Goal: Task Accomplishment & Management: Use online tool/utility

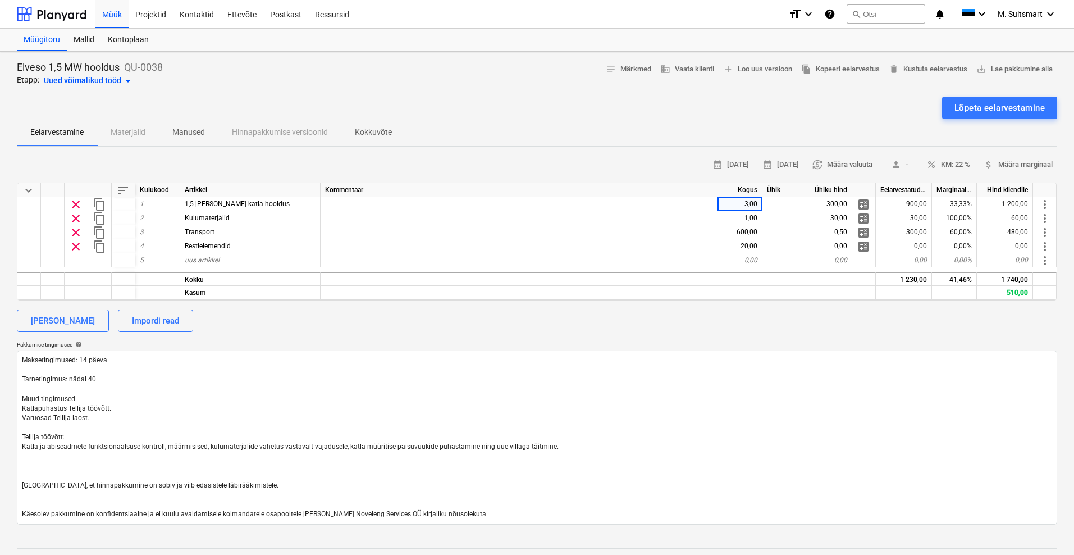
type textarea "x"
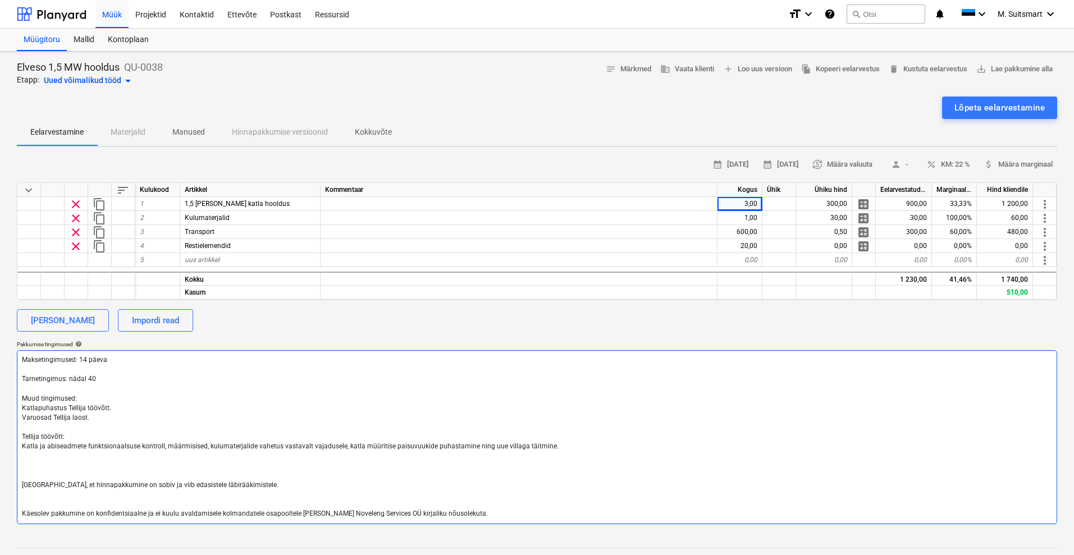
click at [129, 457] on textarea "Maksetingimused: 14 päeva Tarnetingimus: nädal 40 Muud tingimused: Katlapuhastu…" at bounding box center [537, 437] width 1040 height 174
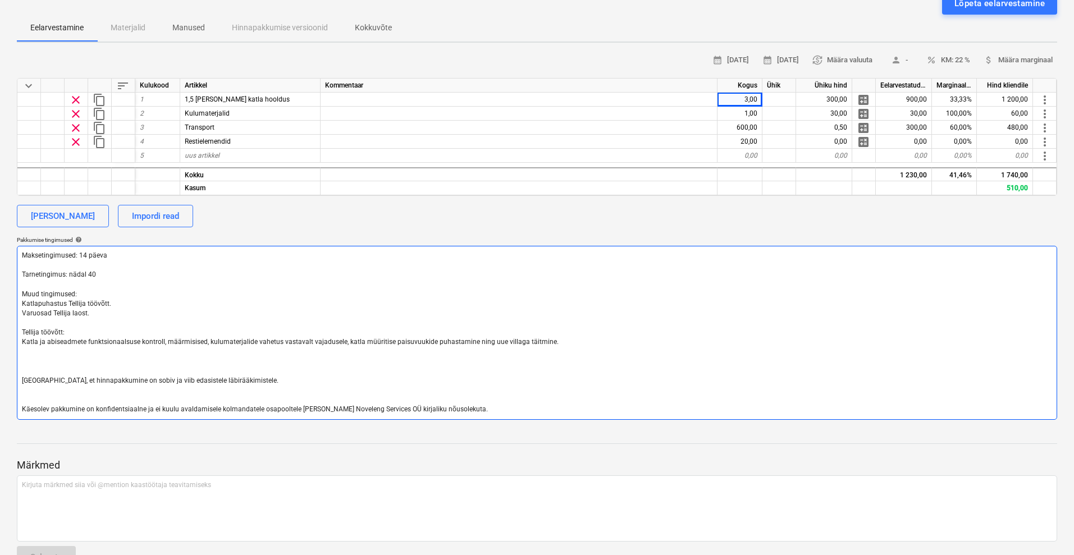
scroll to position [136, 0]
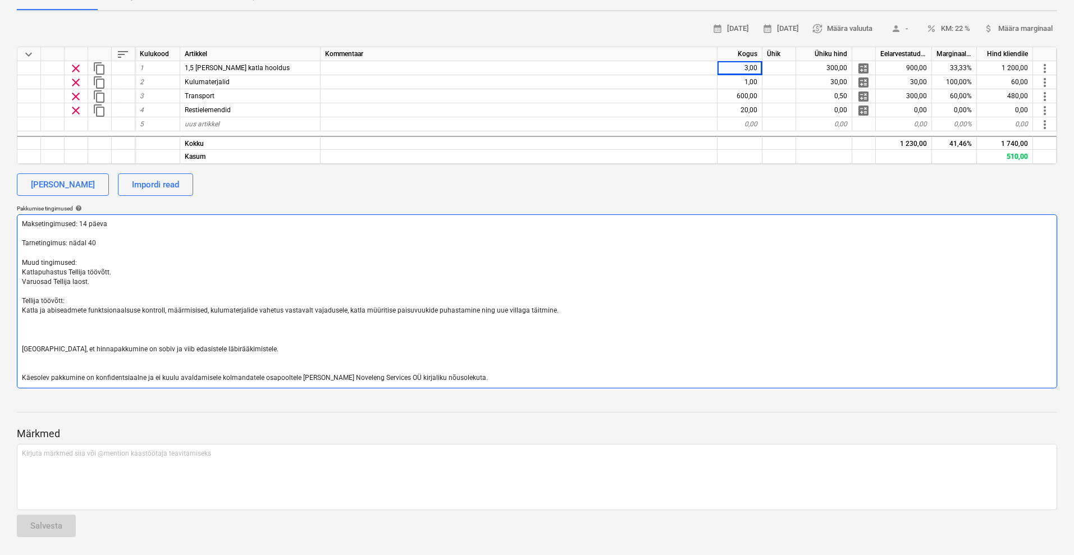
click at [81, 295] on textarea "Maksetingimused: 14 päeva Tarnetingimus: nädal 40 Muud tingimused: Katlapuhastu…" at bounding box center [537, 301] width 1040 height 174
click at [33, 300] on textarea "Maksetingimused: 14 päeva Tarnetingimus: nädal 40 Muud tingimused: Katlapuhastu…" at bounding box center [537, 301] width 1040 height 174
drag, startPoint x: 77, startPoint y: 298, endPoint x: 17, endPoint y: 299, distance: 60.1
click at [17, 299] on textarea "Maksetingimused: 14 päeva Tarnetingimus: nädal 40 Muud tingimused: Katlapuhastu…" at bounding box center [537, 301] width 1040 height 174
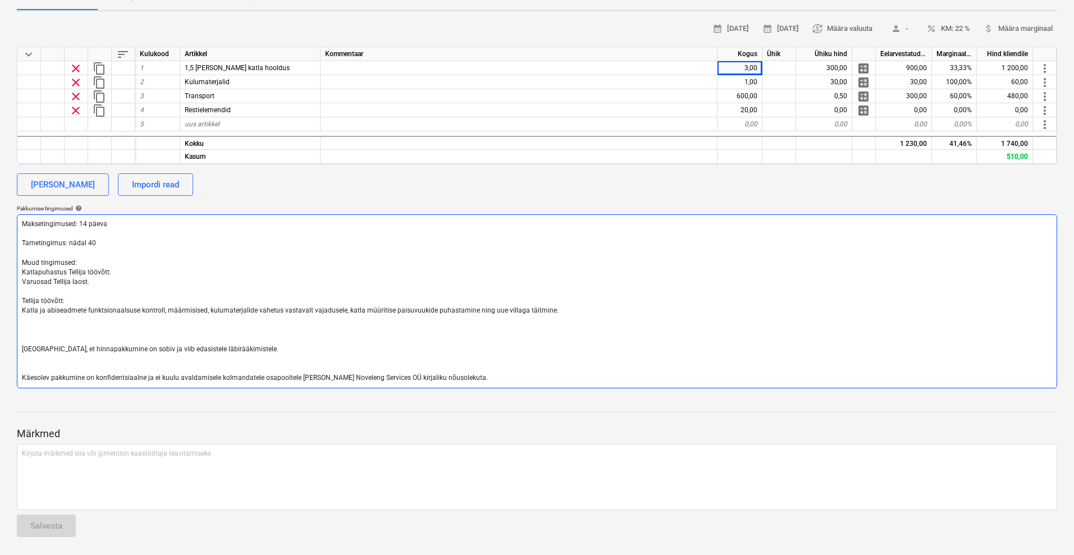
type textarea "Maksetingimused: 14 päeva Tarnetingimus: nädal 40 Muud tingimused: Katlapuhastu…"
type textarea "x"
type textarea "Maksetingimused: 14 päeva Tarnetingimus: nädal 40 Muud tingimused: Katlapuhastu…"
type textarea "x"
type textarea "Maksetingimused: 14 päeva Tarnetingimus: nädal 40 Muud tingimused: Katlapuhastu…"
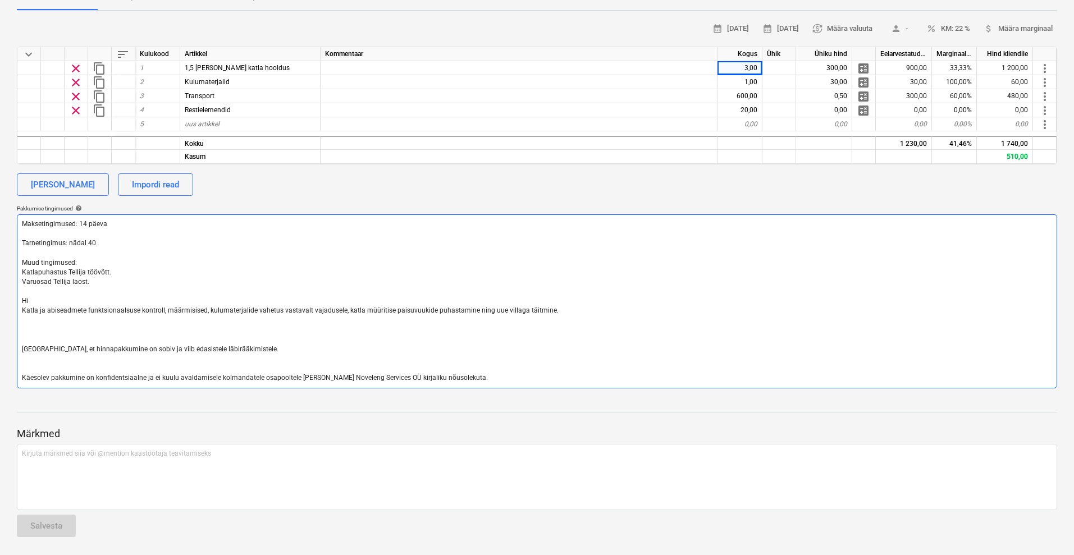
type textarea "x"
type textarea "Maksetingimused: 14 päeva Tarnetingimus: nädal 40 Muud tingimused: Katlapuhastu…"
type textarea "x"
type textarea "Maksetingimused: 14 päeva Tarnetingimus: nädal 40 Muud tingimused: Katlapuhastu…"
type textarea "x"
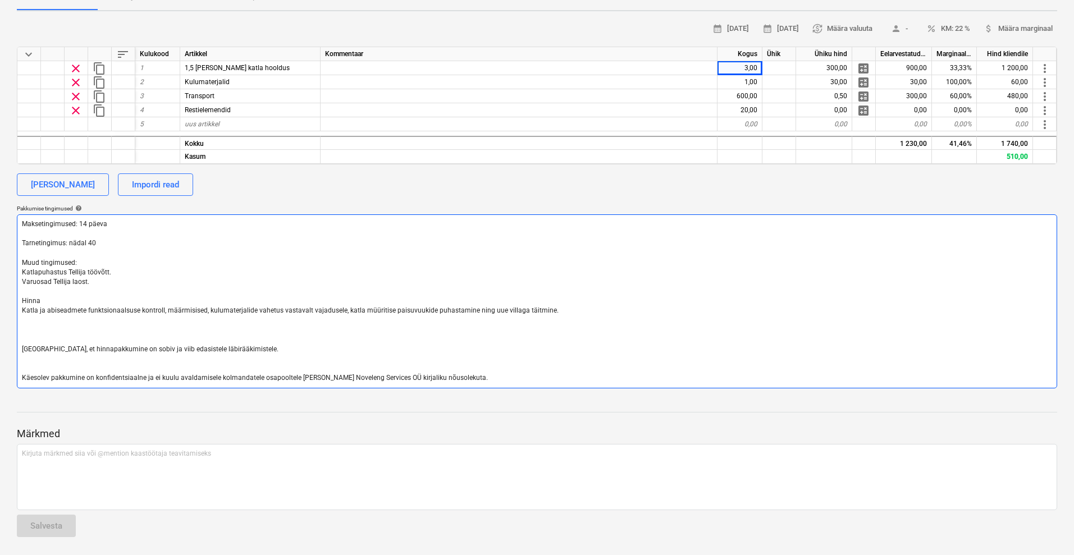
type textarea "Maksetingimused: 14 päeva Tarnetingimus: nädal 40 Muud tingimused: Katlapuhastu…"
type textarea "x"
type textarea "Maksetingimused: 14 päeva Tarnetingimus: nädal 40 Muud tingimused: Katlapuhastu…"
type textarea "x"
type textarea "Maksetingimused: 14 päeva Tarnetingimus: nädal 40 Muud tingimused: Katlapuhastu…"
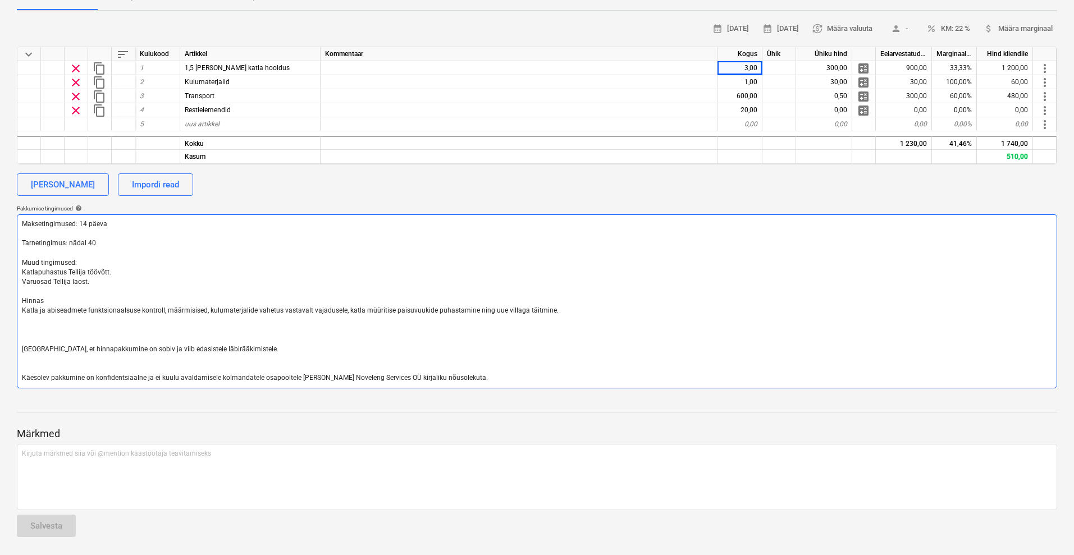
type textarea "x"
type textarea "Maksetingimused: 14 päeva Tarnetingimus: nädal 40 Muud tingimused: Katlapuhastu…"
type textarea "x"
type textarea "Maksetingimused: 14 päeva Tarnetingimus: nädal 40 Muud tingimused: Katlapuhastu…"
type textarea "x"
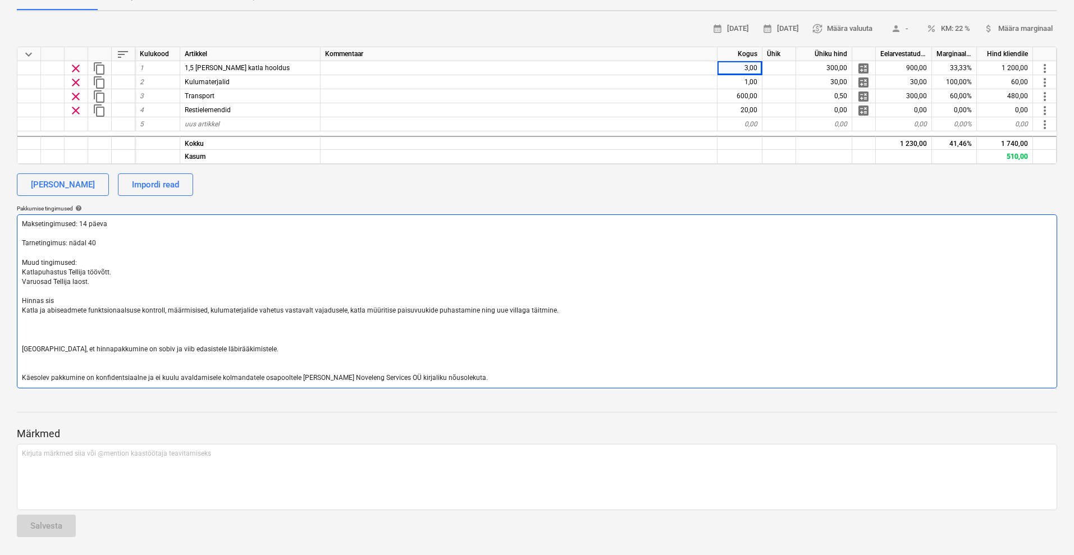
type textarea "Maksetingimused: 14 päeva Tarnetingimus: nädal 40 Muud tingimused: Katlapuhastu…"
type textarea "x"
type textarea "Maksetingimused: 14 päeva Tarnetingimus: nädal 40 Muud tingimused: Katlapuhastu…"
type textarea "x"
type textarea "Maksetingimused: 14 päeva Tarnetingimus: nädal 40 Muud tingimused: Katlapuhastu…"
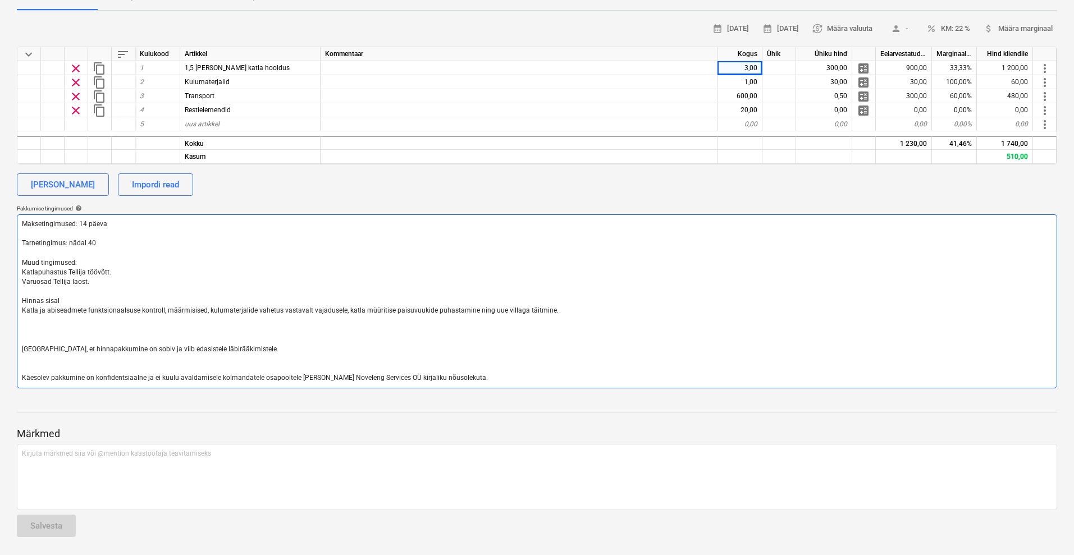
type textarea "x"
type textarea "Maksetingimused: 14 päeva Tarnetingimus: nädal 40 Muud tingimused: Katlapuhastu…"
type textarea "x"
type textarea "Maksetingimused: 14 päeva Tarnetingimus: nädal 40 Muud tingimused: Katlapuhastu…"
type textarea "x"
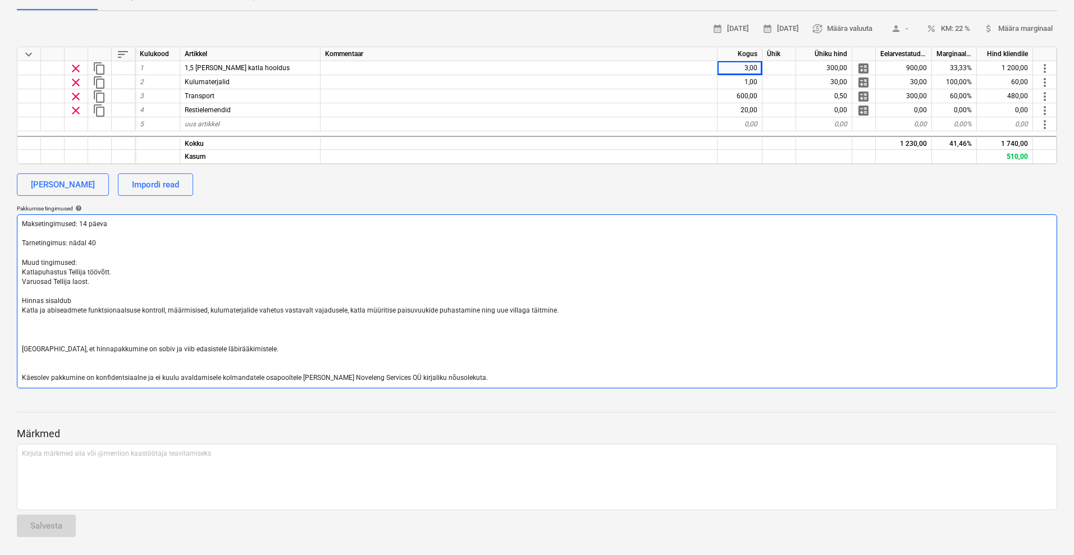
type textarea "Maksetingimused: 14 päeva Tarnetingimus: nädal 40 Muud tingimused: Katlapuhastu…"
type textarea "x"
click at [251, 308] on textarea "Maksetingimused: 14 päeva Tarnetingimus: nädal 40 Muud tingimused: Katlapuhastu…" at bounding box center [537, 301] width 1040 height 174
type textarea "Maksetingimused: 14 päeva Tarnetingimus: nädal 40 Muud tingimused: Katlapuhastu…"
type textarea "x"
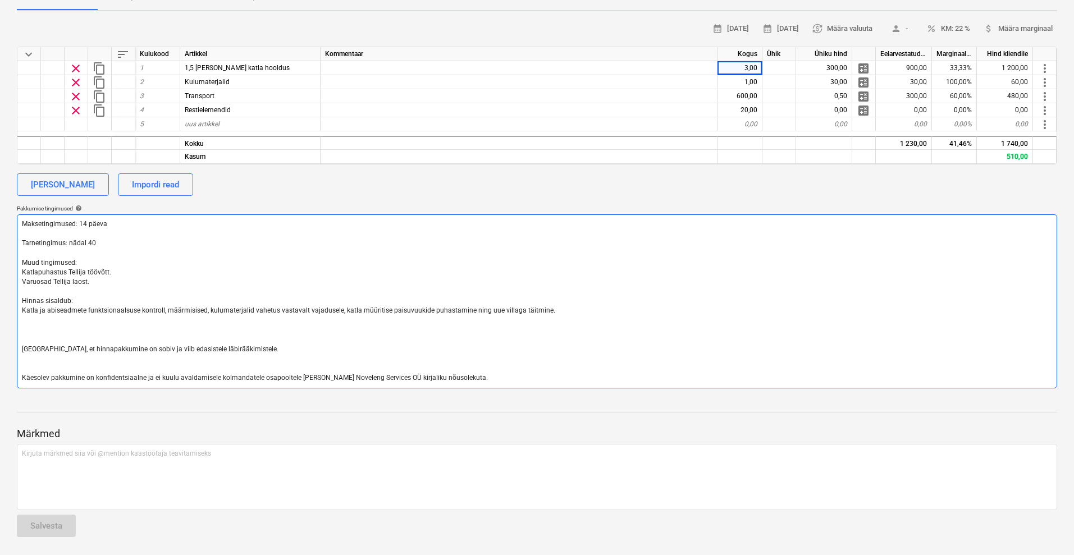
type textarea "Maksetingimused: 14 päeva Tarnetingimus: nädal 40 Muud tingimused: Katlapuhastu…"
type textarea "x"
type textarea "Maksetingimused: 14 päeva Tarnetingimus: nädal 40 Muud tingimused: Katlapuhastu…"
type textarea "x"
type textarea "Maksetingimused: 14 päeva Tarnetingimus: nädal 40 Muud tingimused: Katlapuhastu…"
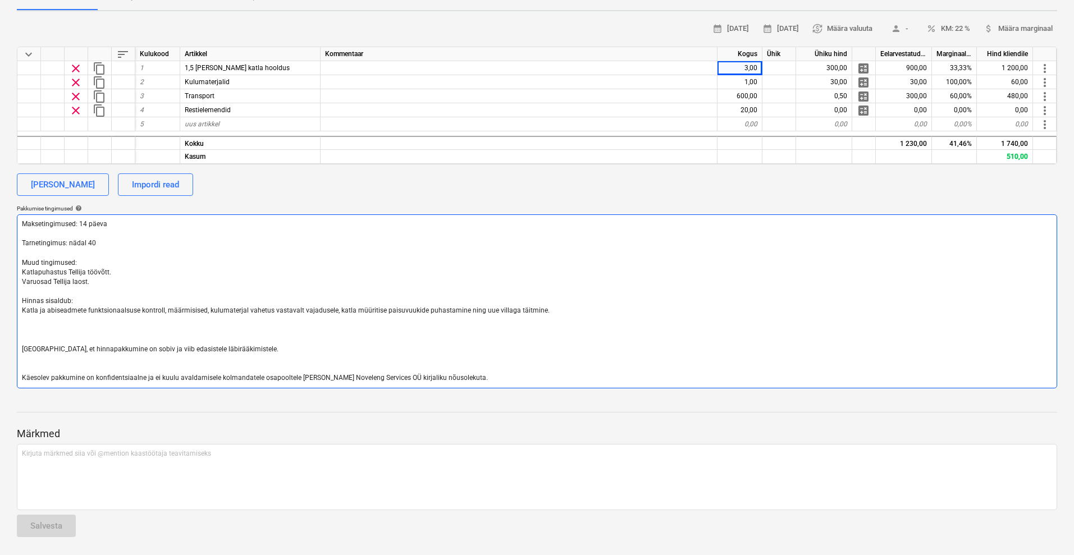
type textarea "x"
type textarea "Maksetingimused: 14 päeva Tarnetingimus: nädal 40 Muud tingimused: Katlapuhastu…"
type textarea "x"
type textarea "Maksetingimused: 14 päeva Tarnetingimus: nädal 40 Muud tingimused: Katlapuhastu…"
type textarea "x"
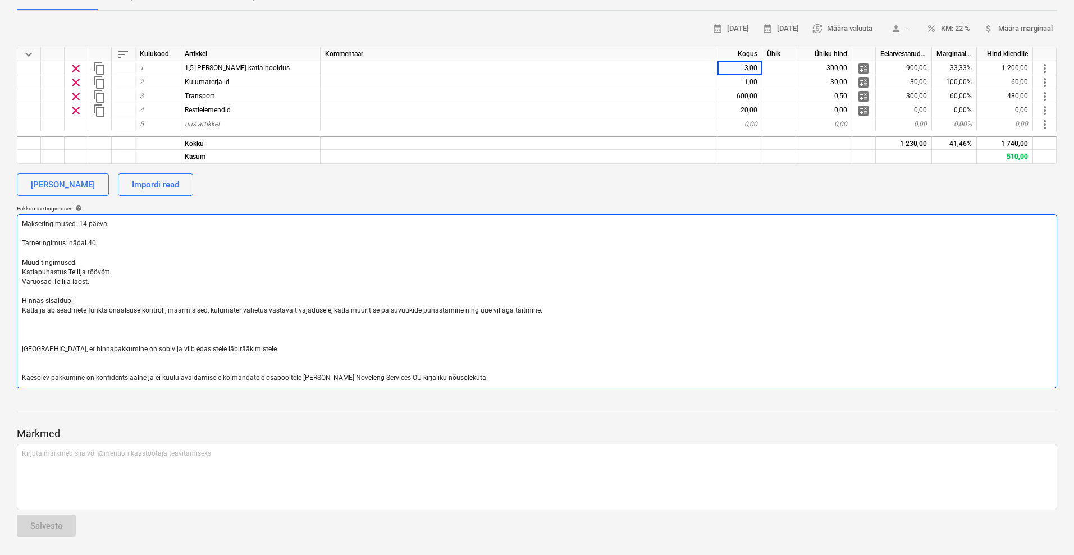
type textarea "Maksetingimused: 14 päeva Tarnetingimus: nädal 40 Muud tingimused: Katlapuhastu…"
type textarea "x"
type textarea "Maksetingimused: 14 päeva Tarnetingimus: nädal 40 Muud tingimused: Katlapuhastu…"
type textarea "x"
type textarea "Maksetingimused: 14 päeva Tarnetingimus: nädal 40 Muud tingimused: Katlapuhastu…"
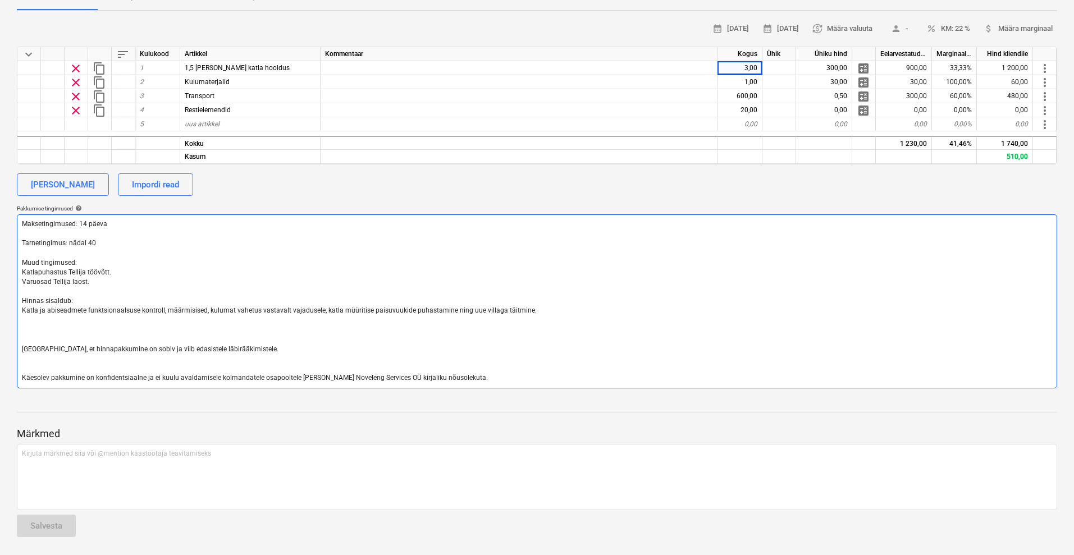
type textarea "x"
type textarea "Maksetingimused: 14 päeva Tarnetingimus: nädal 40 Muud tingimused: Katlapuhastu…"
type textarea "x"
type textarea "Maksetingimused: 14 päeva Tarnetingimus: nädal 40 Muud tingimused: Katlapuhastu…"
type textarea "x"
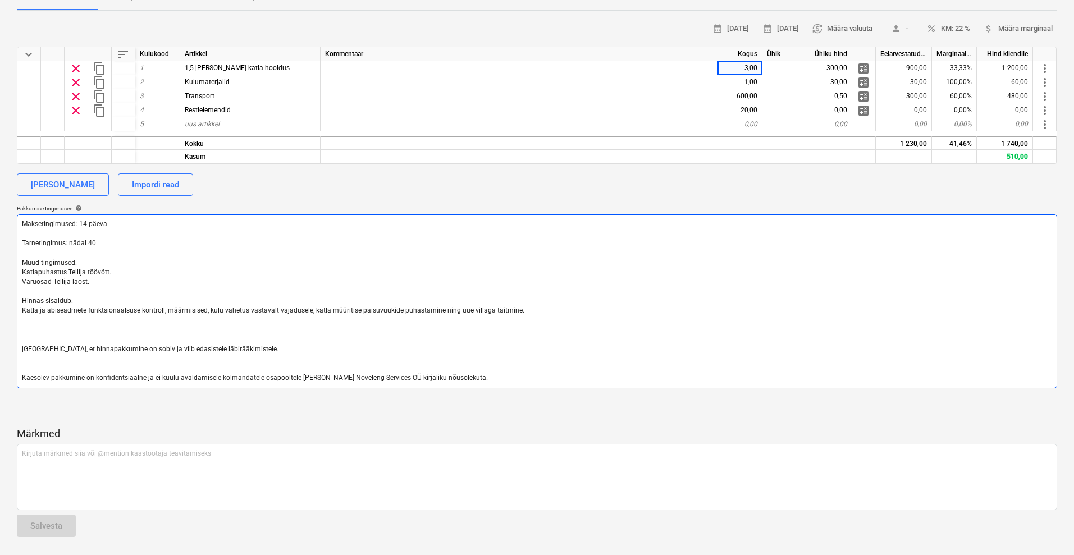
type textarea "Maksetingimused: 14 päeva Tarnetingimus: nädal 40 Muud tingimused: Katlapuhastu…"
type textarea "x"
type textarea "Maksetingimused: 14 päeva Tarnetingimus: nädal 40 Muud tingimused: Katlapuhastu…"
type textarea "x"
type textarea "Maksetingimused: 14 päeva Tarnetingimus: nädal 40 Muud tingimused: Katlapuhastu…"
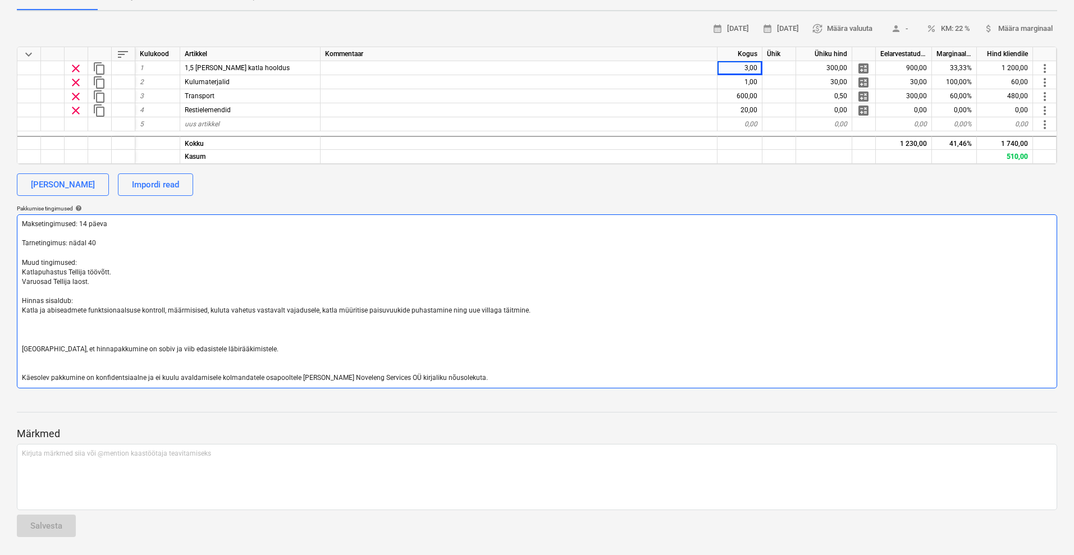
type textarea "x"
type textarea "Maksetingimused: 14 päeva Tarnetingimus: nädal 40 Muud tingimused: Katlapuhastu…"
type textarea "x"
type textarea "Maksetingimused: 14 päeva Tarnetingimus: nädal 40 Muud tingimused: Katlapuhastu…"
type textarea "x"
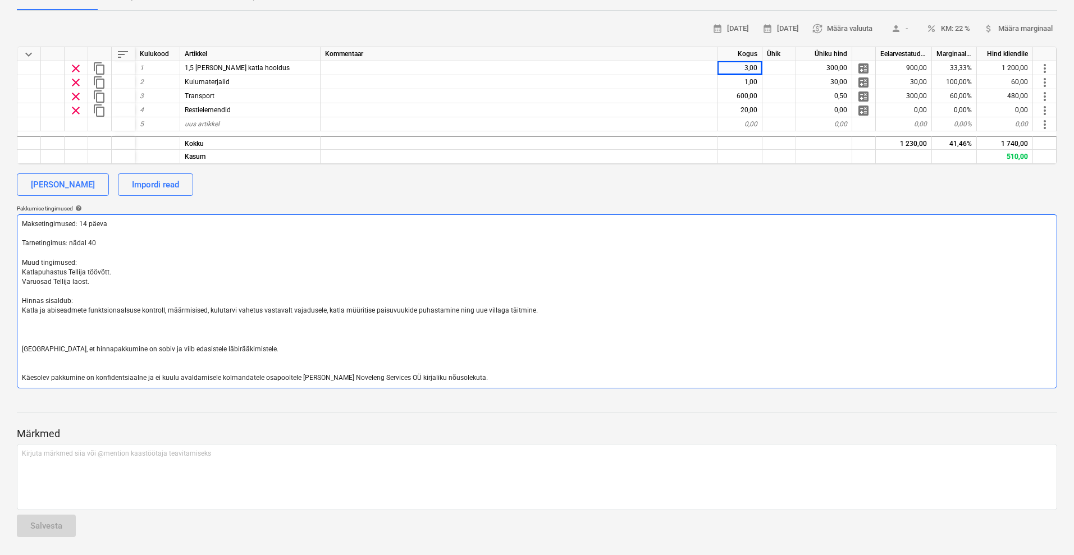
type textarea "Maksetingimused: 14 päeva Tarnetingimus: nädal 40 Muud tingimused: Katlapuhastu…"
type textarea "x"
type textarea "Maksetingimused: 14 päeva Tarnetingimus: nädal 40 Muud tingimused: Katlapuhastu…"
type textarea "x"
type textarea "Maksetingimused: 14 päeva Tarnetingimus: nädal 40 Muud tingimused: Katlapuhastu…"
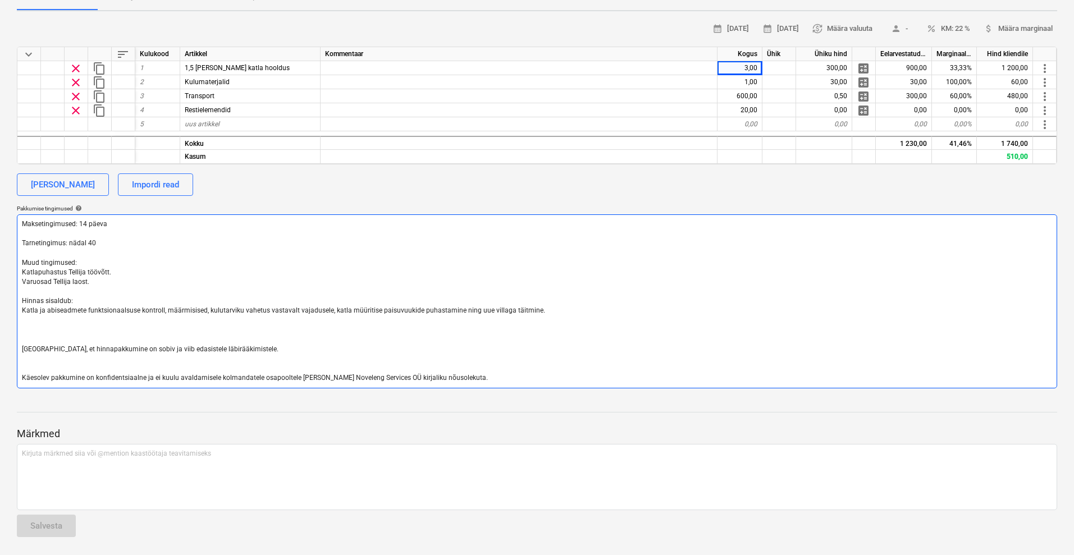
type textarea "x"
type textarea "Maksetingimused: 14 päeva Tarnetingimus: nädal 40 Muud tingimused: Katlapuhastu…"
type textarea "x"
type textarea "Maksetingimused: 14 päeva Tarnetingimus: nädal 40 Muud tingimused: Katlapuhastu…"
type textarea "x"
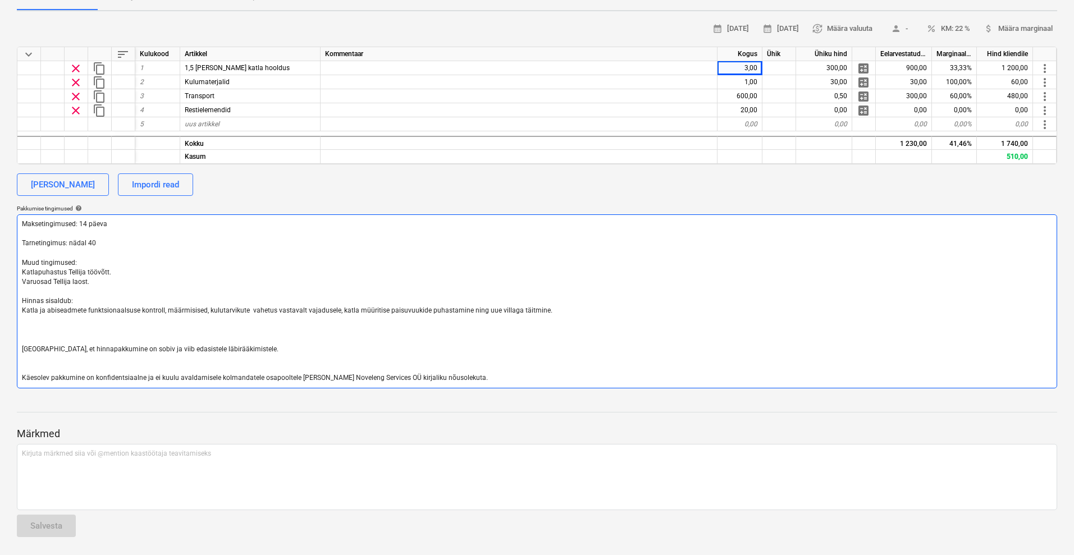
type textarea "Maksetingimused: 14 päeva Tarnetingimus: nädal 40 Muud tingimused: Katlapuhastu…"
type textarea "x"
type textarea "Maksetingimused: 14 päeva Tarnetingimus: nädal 40 Muud tingimused: Katlapuhastu…"
type textarea "x"
type textarea "Maksetingimused: 14 päeva Tarnetingimus: nädal 40 Muud tingimused: Katlapuhastu…"
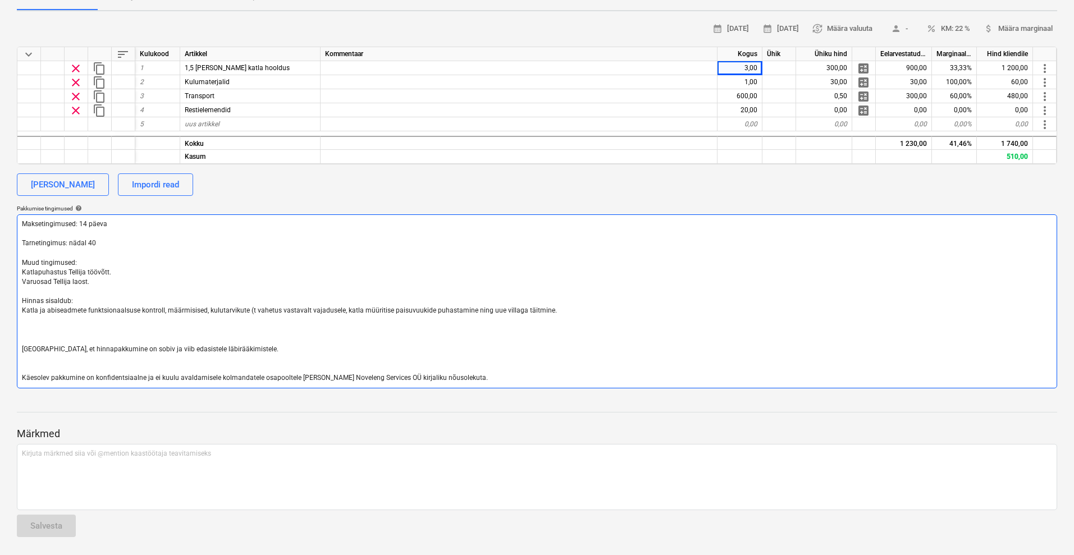
type textarea "x"
type textarea "Maksetingimused: 14 päeva Tarnetingimus: nädal 40 Muud tingimused: Katlapuhastu…"
type textarea "x"
type textarea "Maksetingimused: 14 päeva Tarnetingimus: nädal 40 Muud tingimused: Katlapuhastu…"
type textarea "x"
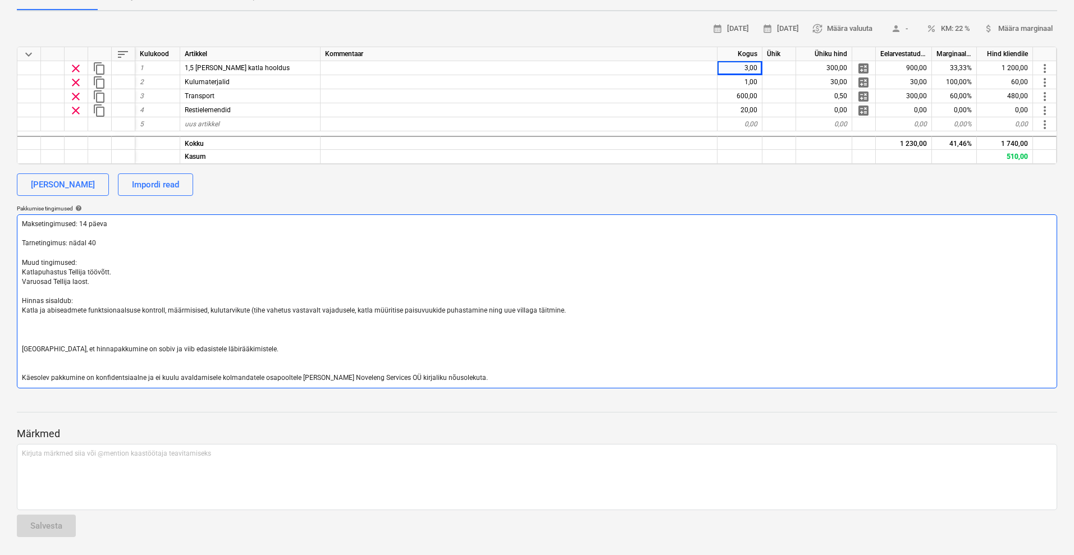
type textarea "Maksetingimused: 14 päeva Tarnetingimus: nädal 40 Muud tingimused: Katlapuhastu…"
type textarea "x"
type textarea "Maksetingimused: 14 päeva Tarnetingimus: nädal 40 Muud tingimused: Katlapuhastu…"
type textarea "x"
type textarea "Maksetingimused: 14 päeva Tarnetingimus: nädal 40 Muud tingimused: Katlapuhastu…"
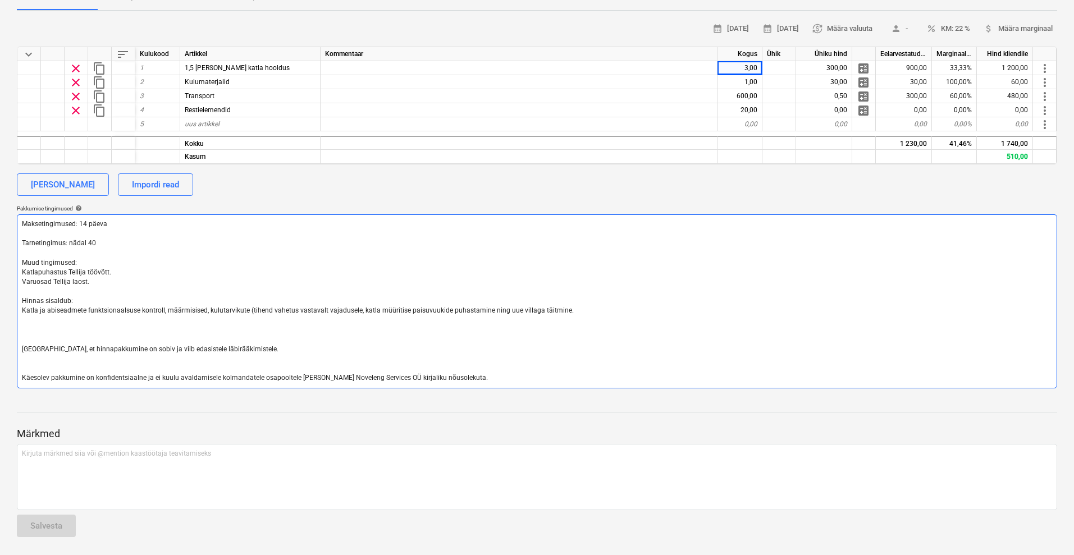
type textarea "x"
type textarea "Maksetingimused: 14 päeva Tarnetingimus: nädal 40 Muud tingimused: Katlapuhastu…"
type textarea "x"
type textarea "Maksetingimused: 14 päeva Tarnetingimus: nädal 40 Muud tingimused: Katlapuhastu…"
type textarea "x"
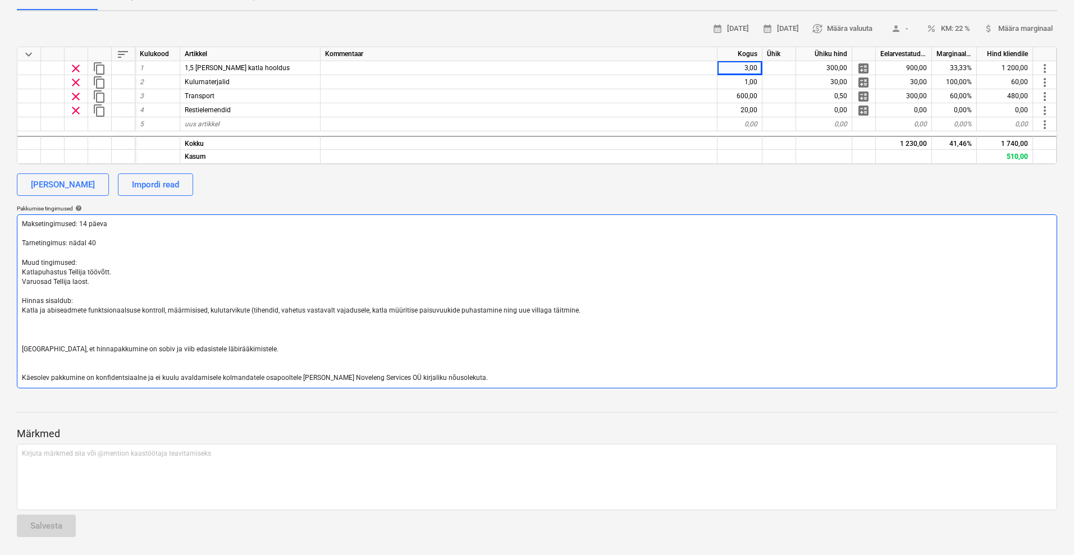
type textarea "Maksetingimused: 14 päeva Tarnetingimus: nädal 40 Muud tingimused: Katlapuhastu…"
type textarea "x"
type textarea "Maksetingimused: 14 päeva Tarnetingimus: nädal 40 Muud tingimused: Katlapuhastu…"
type textarea "x"
type textarea "Maksetingimused: 14 päeva Tarnetingimus: nädal 40 Muud tingimused: Katlapuhastu…"
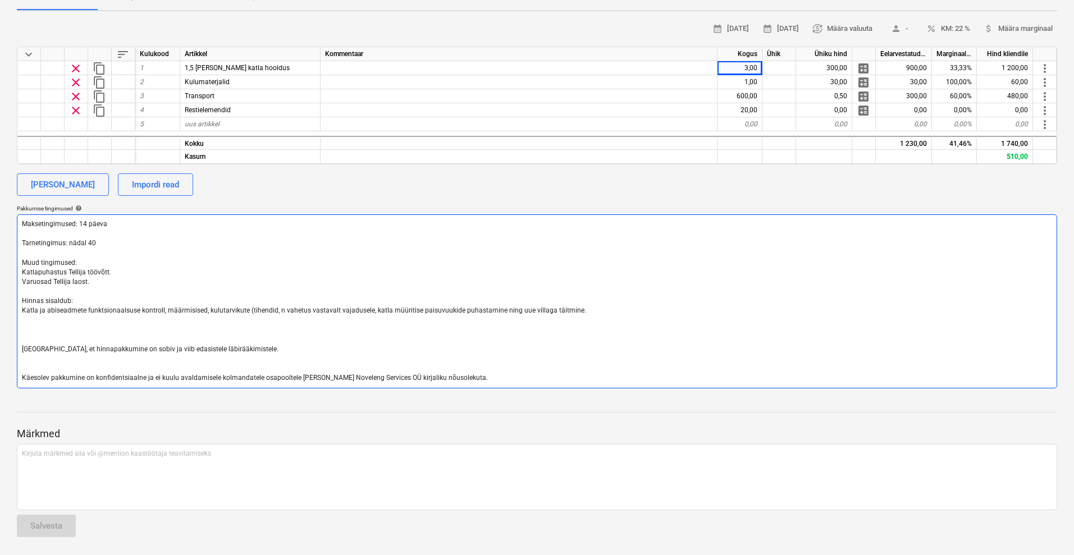
type textarea "x"
type textarea "Maksetingimused: 14 päeva Tarnetingimus: nädal 40 Muud tingimused: Katlapuhastu…"
type textarea "x"
type textarea "Maksetingimused: 14 päeva Tarnetingimus: nädal 40 Muud tingimused: Katlapuhastu…"
type textarea "x"
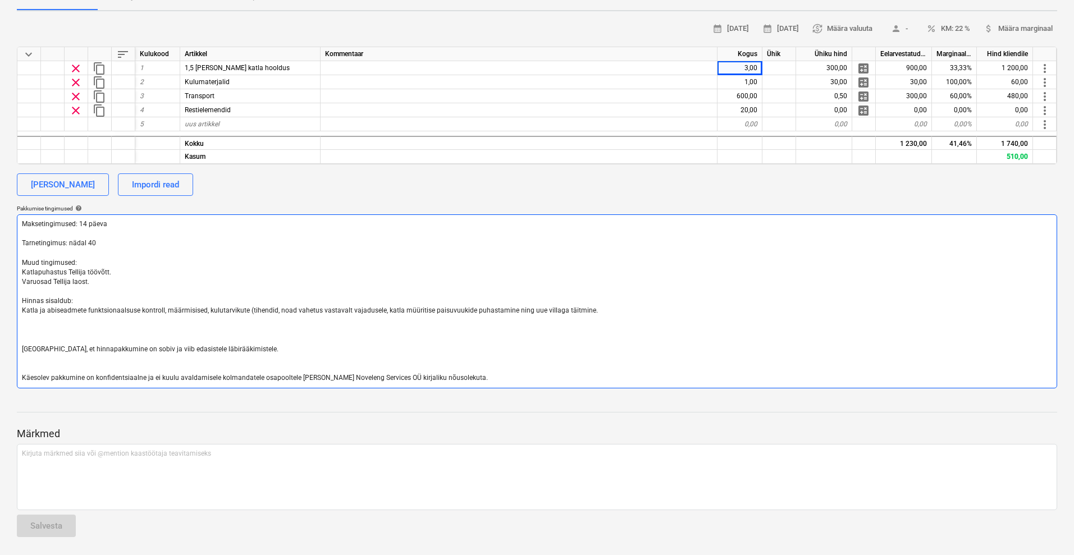
type textarea "Maksetingimused: 14 päeva Tarnetingimus: nädal 40 Muud tingimused: Katlapuhastu…"
type textarea "x"
click at [602, 311] on textarea "Maksetingimused: 14 päeva Tarnetingimus: nädal 40 Muud tingimused: Katlapuhastu…" at bounding box center [537, 301] width 1040 height 174
click at [43, 315] on textarea "Maksetingimused: 14 päeva Tarnetingimus: nädal 40 Muud tingimused: Katlapuhastu…" at bounding box center [537, 301] width 1040 height 174
click at [33, 318] on textarea "Maksetingimused: 14 päeva Tarnetingimus: nädal 40 Muud tingimused: Katlapuhastu…" at bounding box center [537, 301] width 1040 height 174
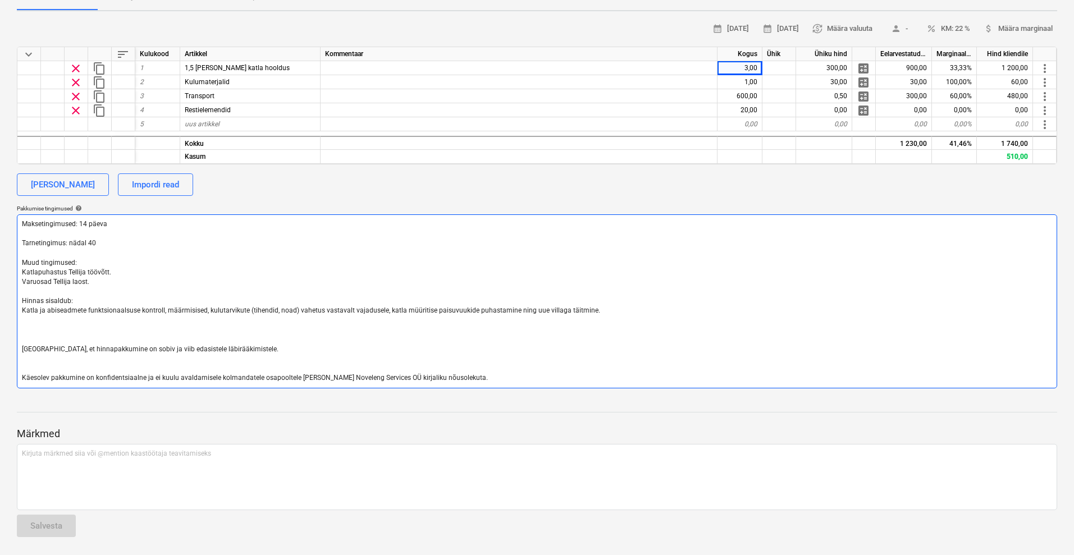
click at [191, 305] on textarea "Maksetingimused: 14 päeva Tarnetingimus: nädal 40 Muud tingimused: Katlapuhastu…" at bounding box center [537, 301] width 1040 height 174
click at [190, 310] on textarea "Maksetingimused: 14 päeva Tarnetingimus: nädal 40 Muud tingimused: Katlapuhastu…" at bounding box center [537, 301] width 1040 height 174
type textarea "Maksetingimused: 14 päeva Tarnetingimus: nädal 40 Muud tingimused: Katlapuhastu…"
type textarea "x"
type textarea "Maksetingimused: 14 päeva Tarnetingimus: nädal 40 Muud tingimused: Katlapuhastu…"
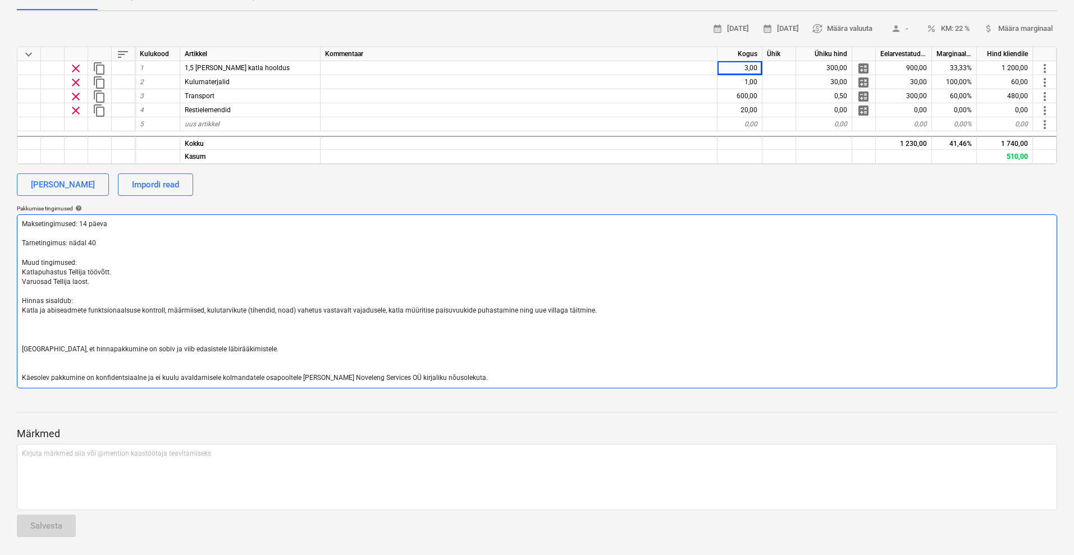
type textarea "x"
click at [68, 241] on textarea "Maksetingimused: 14 päeva Tarnetingimus: nädal 40 Muud tingimused: Katlapuhastu…" at bounding box center [537, 301] width 1040 height 174
type textarea "Maksetingimused: 14 päeva Tarnetingimus: tnädal 40 Muud tingimused: Katlapuhast…"
type textarea "x"
type textarea "Maksetingimused: 14 päeva Tarnetingimus: tönädal 40 Muud tingimused: Katlapuhas…"
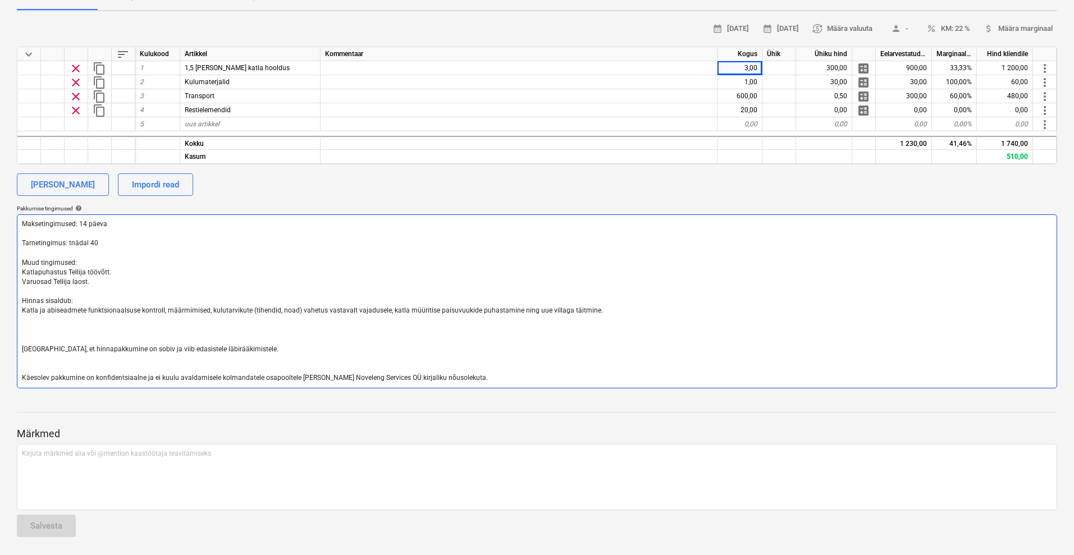
type textarea "x"
type textarea "Maksetingimused: 14 päeva Tarnetingimus: töönädal 40 Muud tingimused: Katlapuha…"
type textarea "x"
type textarea "Maksetingimused: 14 päeva Tarnetingimus: töödnädal 40 Muud tingimused: Katlapuh…"
type textarea "x"
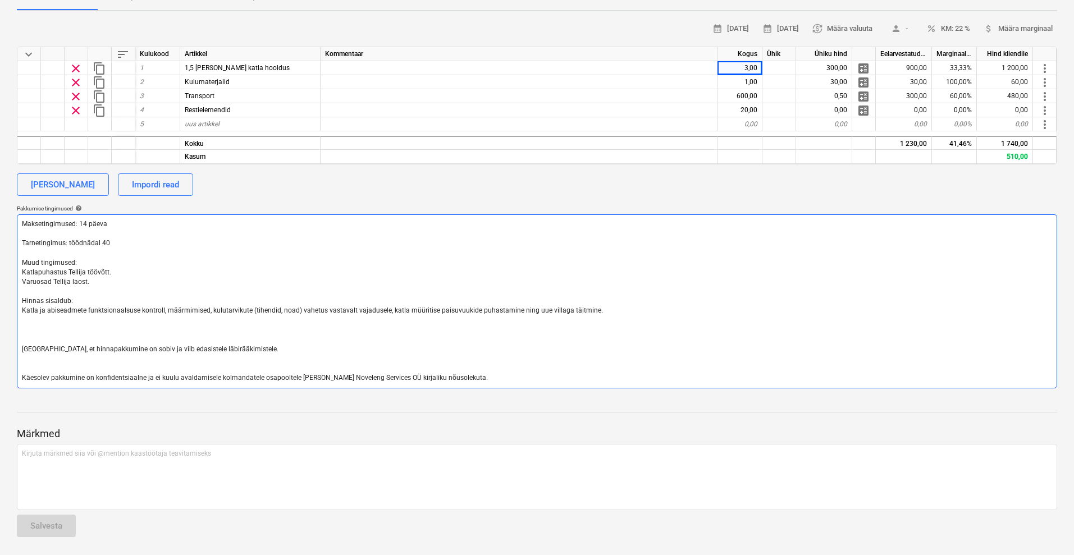
type textarea "Maksetingimused: 14 päeva Tarnetingimus: töödenädal 40 Muud tingimused: Katlapu…"
type textarea "x"
type textarea "Maksetingimused: 14 päeva Tarnetingimus: tööde nädal 40 Muud tingimused: Katlap…"
type textarea "x"
type textarea "Maksetingimused: 14 päeva Tarnetingimus: tööde tnädal 40 Muud tingimused: Katla…"
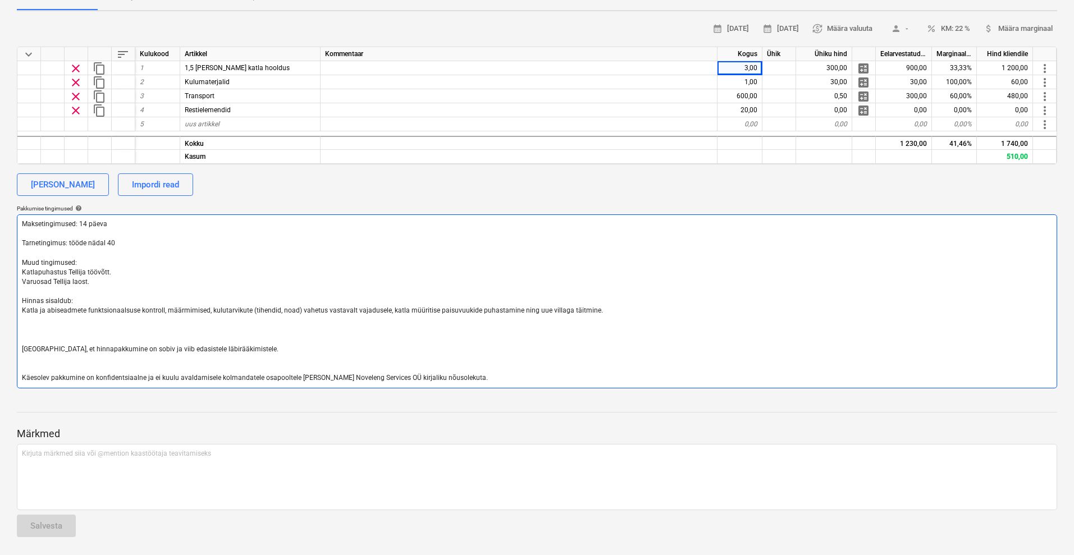
type textarea "x"
type textarea "Maksetingimused: 14 päeva Tarnetingimus: tööde tenädal 40 Muud tingimused: Katl…"
type textarea "x"
type textarea "Maksetingimused: 14 päeva Tarnetingimus: tööde teonädal 40 Muud tingimused: Kat…"
type textarea "x"
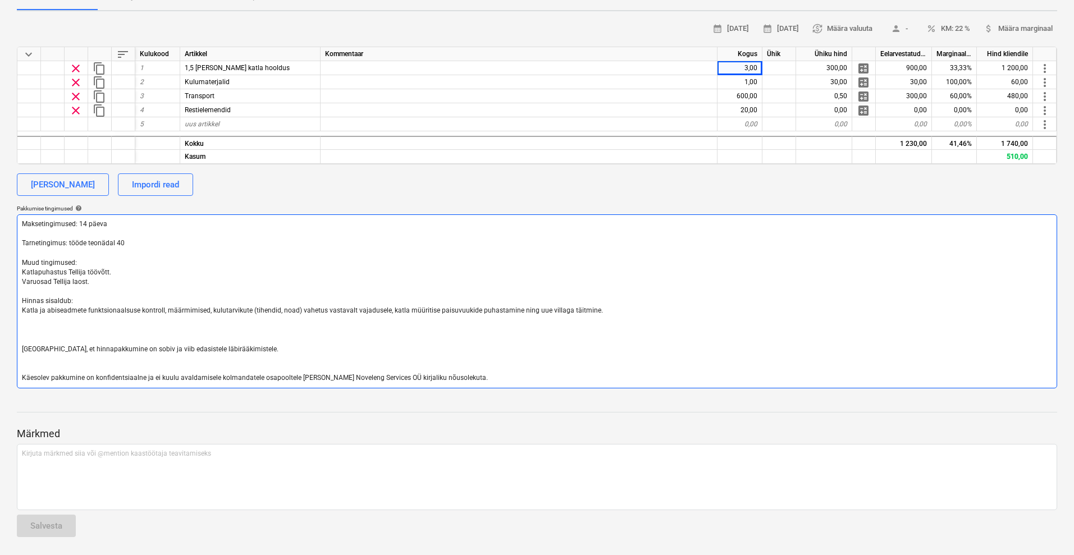
type textarea "Maksetingimused: 14 päeva Tarnetingimus: tööde teosnädal 40 Muud tingimused: Ka…"
type textarea "x"
type textarea "Maksetingimused: 14 päeva Tarnetingimus: tööde teostnädal 40 Muud tingimused: K…"
type textarea "x"
type textarea "Maksetingimused: 14 päeva Tarnetingimus: tööde teostunädal 40 Muud tingimused: …"
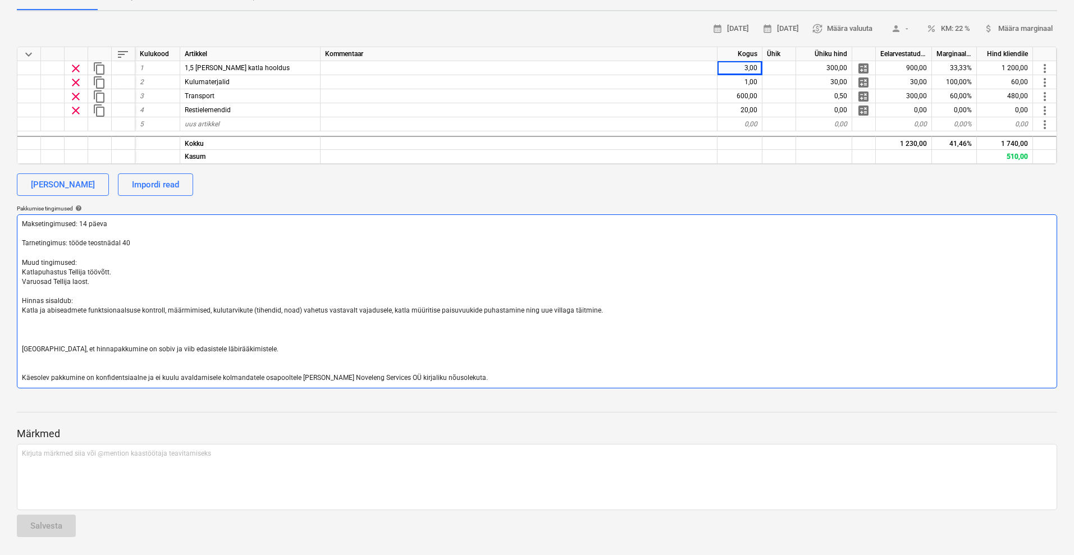
type textarea "x"
type textarea "Maksetingimused: 14 päeva Tarnetingimus: tööde teostusnädal 40 Muud tingimused:…"
type textarea "x"
type textarea "Maksetingimused: 14 päeva Tarnetingimus: tööde teostus nädal 40 Muud tingimused…"
type textarea "x"
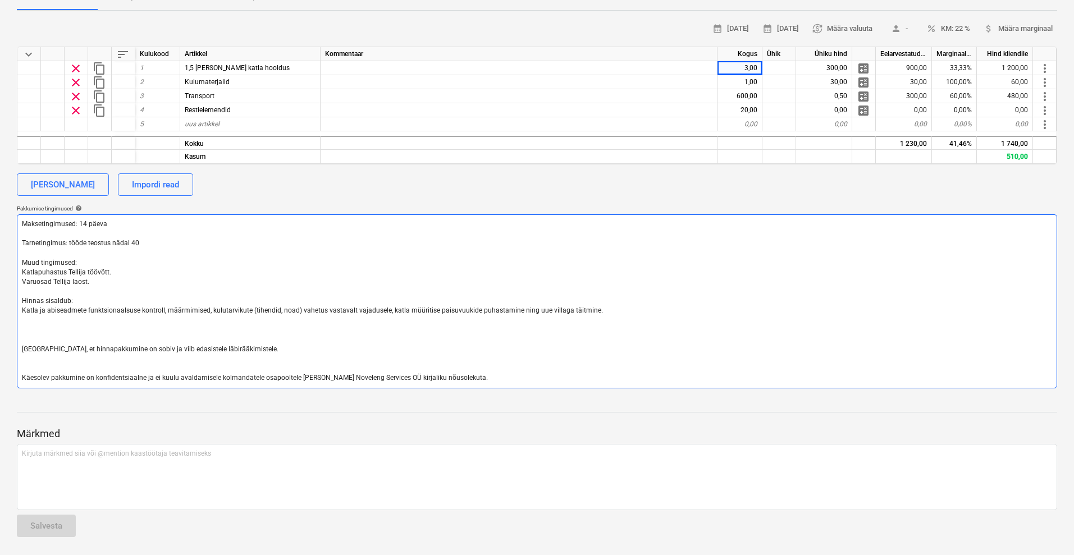
click at [162, 240] on textarea "Maksetingimused: 14 päeva Tarnetingimus: tööde teostus nädal 40 Muud tingimused…" at bounding box center [537, 301] width 1040 height 174
type textarea "Maksetingimused: 14 päeva Tarnetingimus: tööde teostus nädal 40 Muud tingimused…"
type textarea "x"
type textarea "Maksetingimused: 14 päeva Tarnetingimus: tööde teostus nädal 40 v Muud tingimus…"
type textarea "x"
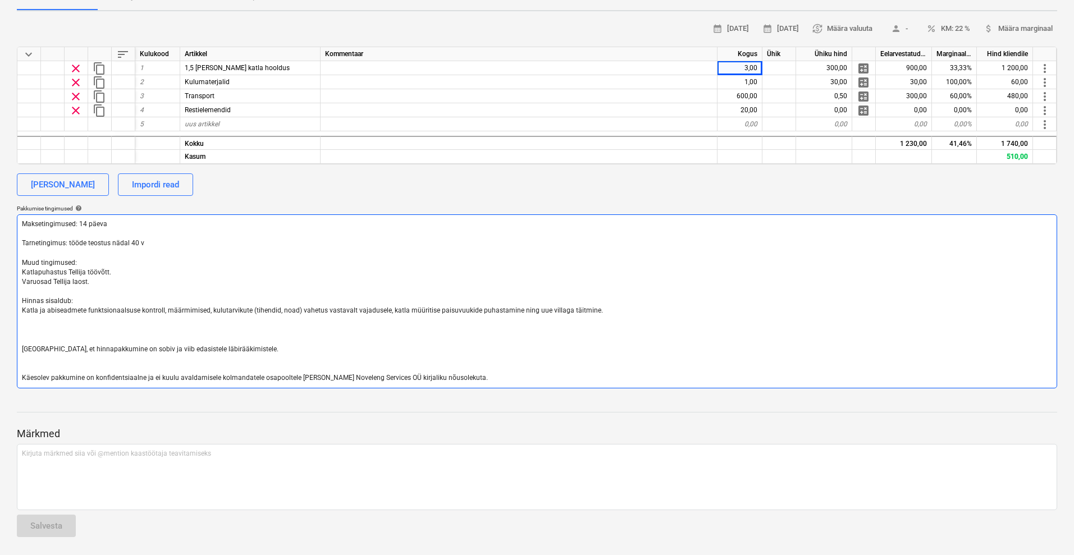
type textarea "Maksetingimused: 14 päeva Tarnetingimus: tööde teostus nädal 40 võ Muud tingimu…"
type textarea "x"
type textarea "Maksetingimused: 14 päeva Tarnetingimus: tööde teostus nädal 40 või Muud tingim…"
type textarea "x"
type textarea "Maksetingimused: 14 päeva Tarnetingimus: tööde teostus nädal 40 või Muud tingim…"
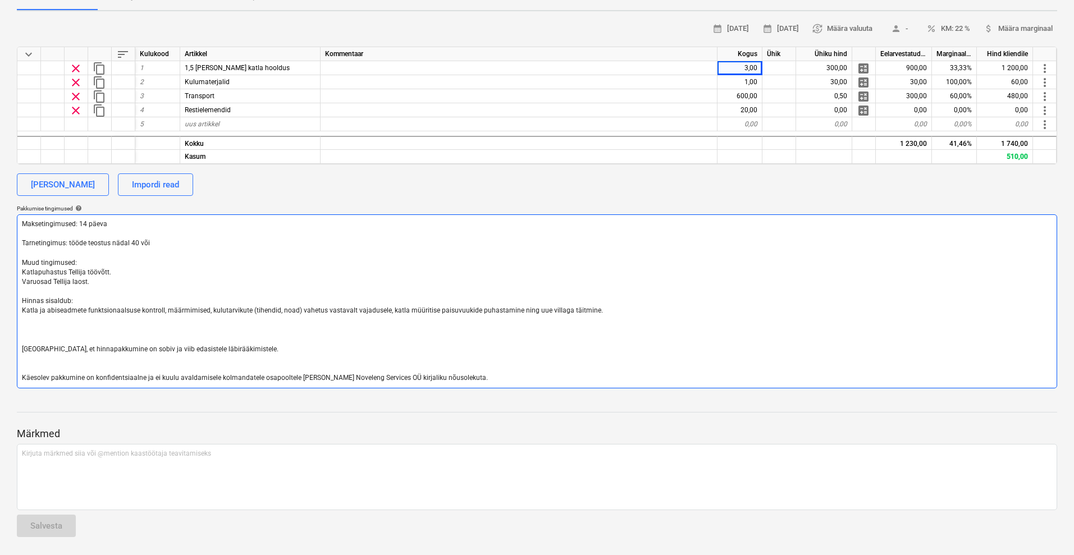
type textarea "x"
type textarea "Maksetingimused: 14 päeva Tarnetingimus: tööde teostus nädal 40 või 4 Muud ting…"
type textarea "x"
type textarea "Maksetingimused: 14 päeva Tarnetingimus: tööde teostus nädal 40 või 41 Muud tin…"
type textarea "x"
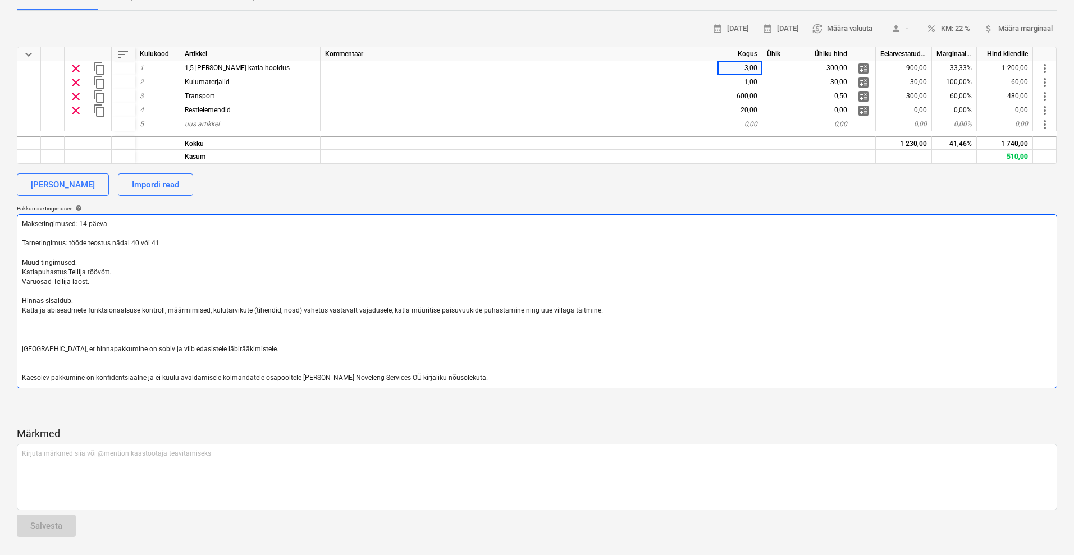
click at [30, 322] on textarea "Maksetingimused: 14 päeva Tarnetingimus: tööde teostus nädal 40 või 41 Muud tin…" at bounding box center [537, 301] width 1040 height 174
type textarea "Maksetingimused: 14 päeva Tarnetingimus: tööde teostus nädal 40 või 41 Muud tin…"
type textarea "x"
type textarea "Maksetingimused: 14 päeva Tarnetingimus: tööde teostus nädal 40 või 41 Muud tin…"
type textarea "x"
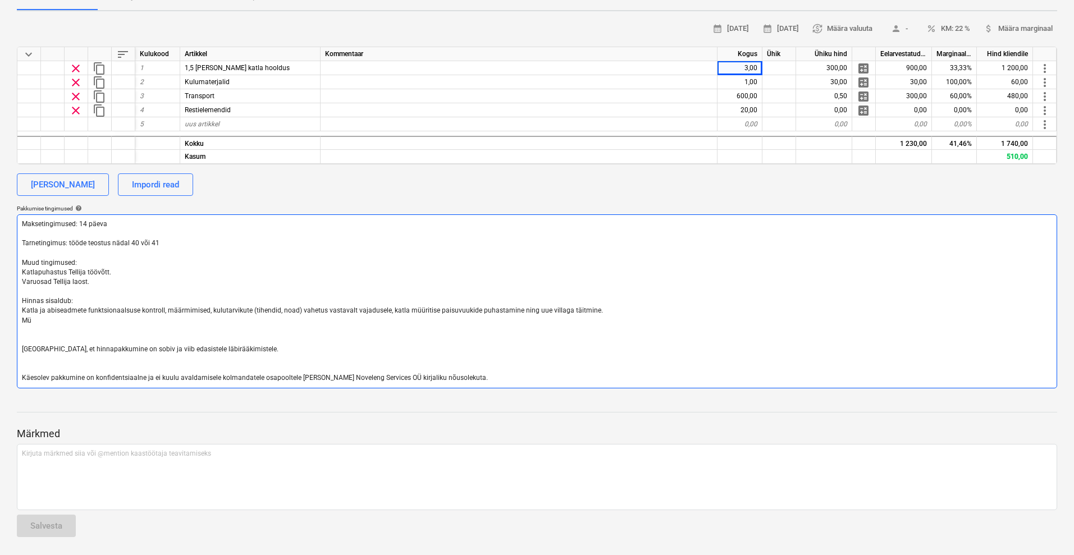
type textarea "Maksetingimused: 14 päeva Tarnetingimus: tööde teostus nädal 40 või 41 Muud tin…"
type textarea "x"
type textarea "Maksetingimused: 14 päeva Tarnetingimus: tööde teostus nädal 40 või 41 Muud tin…"
type textarea "x"
type textarea "Maksetingimused: 14 päeva Tarnetingimus: tööde teostus nädal 40 või 41 Muud tin…"
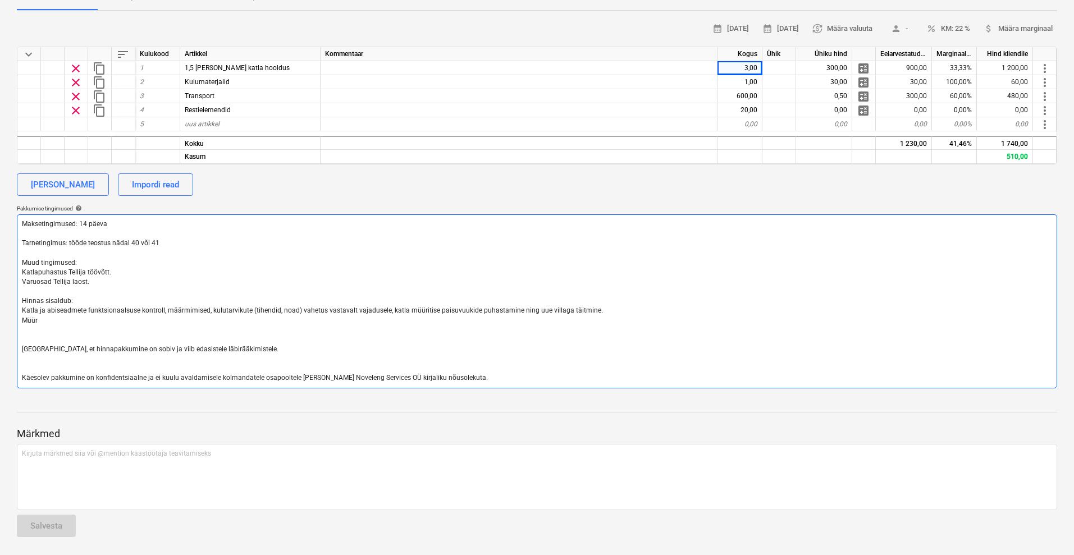
type textarea "x"
type textarea "Maksetingimused: 14 päeva Tarnetingimus: tööde teostus nädal 40 või 41 Muud tin…"
type textarea "x"
type textarea "Maksetingimused: 14 päeva Tarnetingimus: tööde teostus nädal 40 või 41 Muud tin…"
type textarea "x"
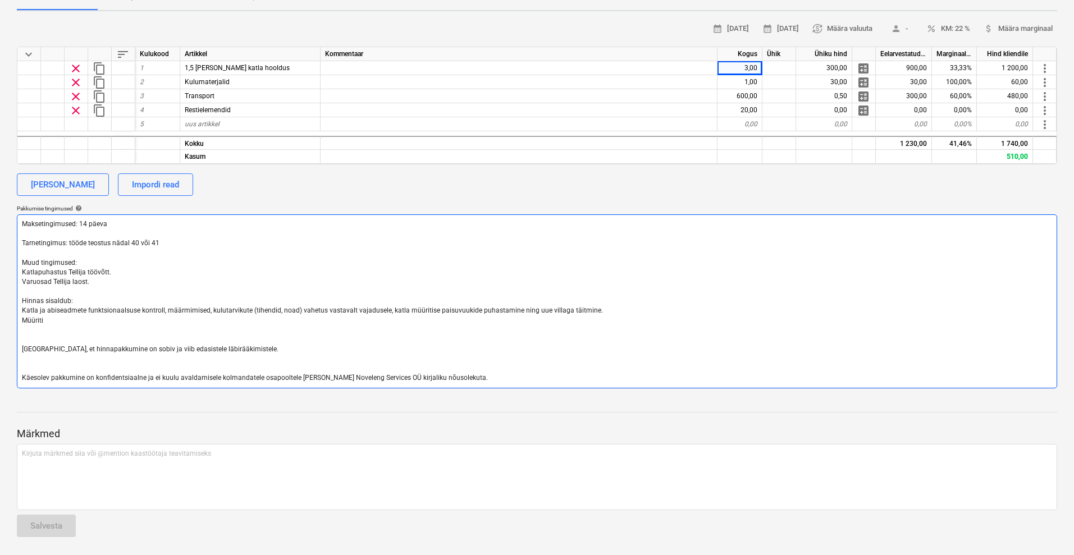
type textarea "Maksetingimused: 14 päeva Tarnetingimus: tööde teostus nädal 40 või 41 Muud tin…"
type textarea "x"
type textarea "Maksetingimused: 14 päeva Tarnetingimus: tööde teostus nädal 40 või 41 Muud tin…"
type textarea "x"
type textarea "Maksetingimused: 14 päeva Tarnetingimus: tööde teostus nädal 40 või 41 Muud tin…"
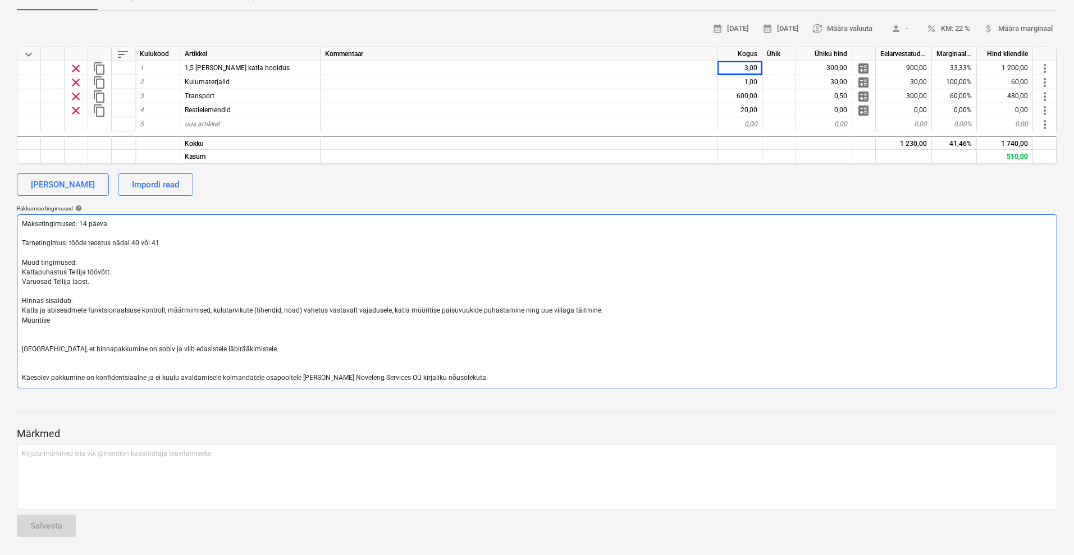
type textarea "x"
type textarea "Maksetingimused: 14 päeva Tarnetingimus: tööde teostus nädal 40 või 41 Muud tin…"
type textarea "x"
type textarea "Maksetingimused: 14 päeva Tarnetingimus: tööde teostus nädal 40 või 41 Muud tin…"
type textarea "x"
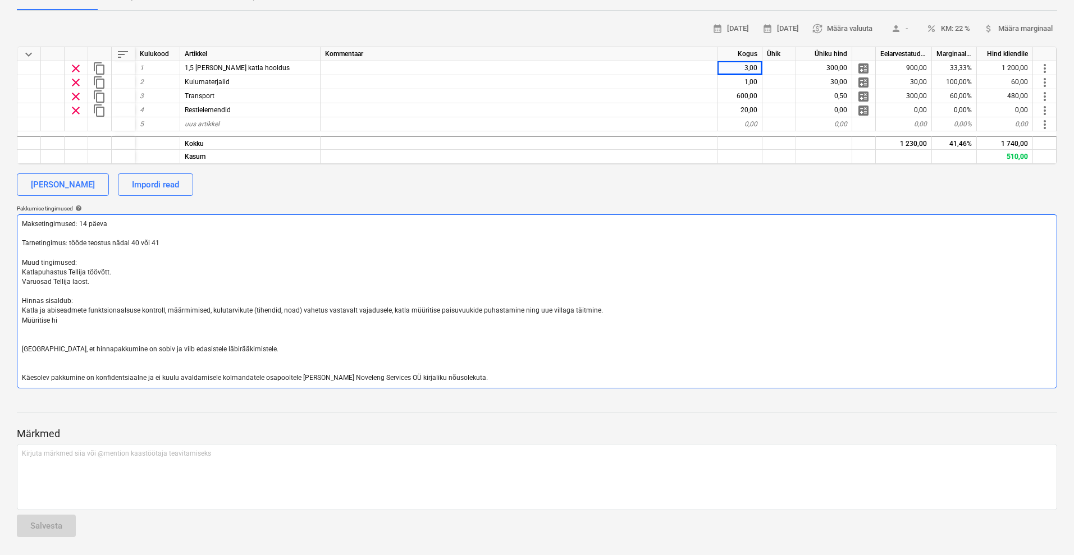
type textarea "Maksetingimused: 14 päeva Tarnetingimus: tööde teostus nädal 40 või 41 Muud tin…"
type textarea "x"
type textarea "Maksetingimused: 14 päeva Tarnetingimus: tööde teostus nädal 40 või 41 Muud tin…"
type textarea "x"
type textarea "Maksetingimused: 14 päeva Tarnetingimus: tööde teostus nädal 40 või 41 Muud tin…"
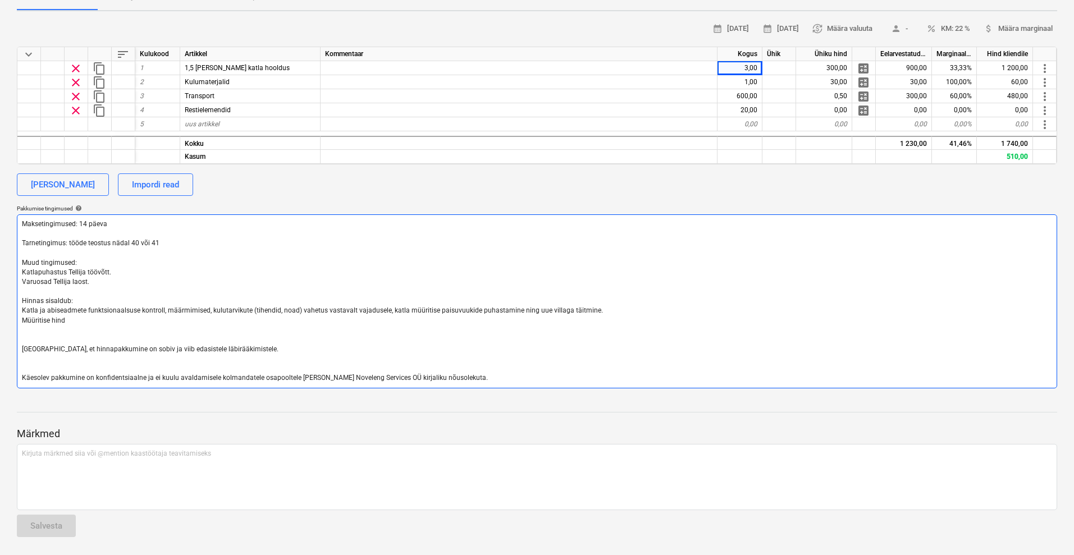
type textarea "x"
type textarea "Maksetingimused: 14 päeva Tarnetingimus: tööde teostus nädal 40 või 41 Muud tin…"
type textarea "x"
type textarea "Maksetingimused: 14 päeva Tarnetingimus: tööde teostus nädal 40 või 41 Muud tin…"
type textarea "x"
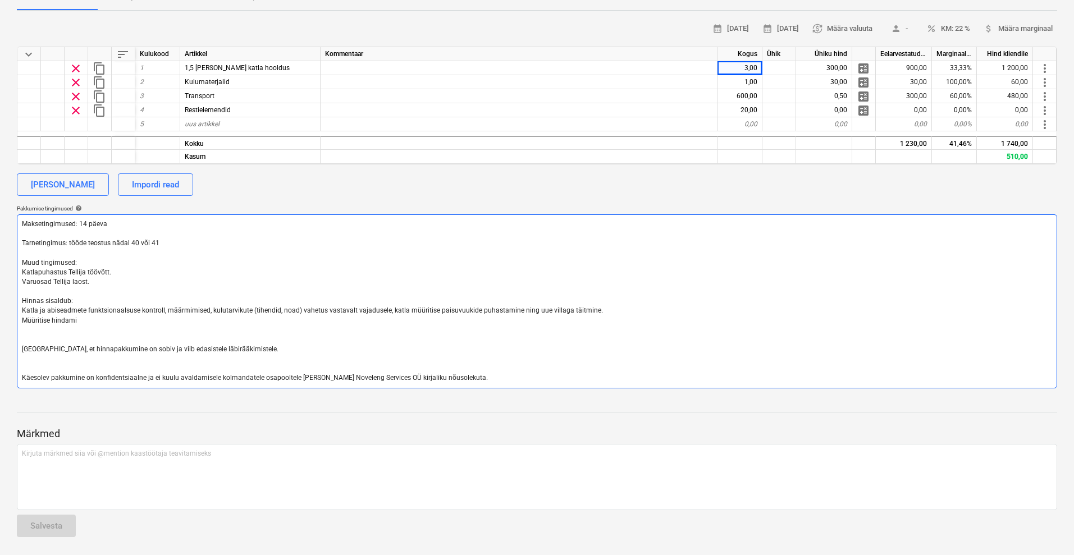
type textarea "Maksetingimused: 14 päeva Tarnetingimus: tööde teostus nädal 40 või 41 Muud tin…"
type textarea "x"
type textarea "Maksetingimused: 14 päeva Tarnetingimus: tööde teostus nädal 40 või 41 Muud tin…"
type textarea "x"
type textarea "Maksetingimused: 14 päeva Tarnetingimus: tööde teostus nädal 40 või 41 Muud tin…"
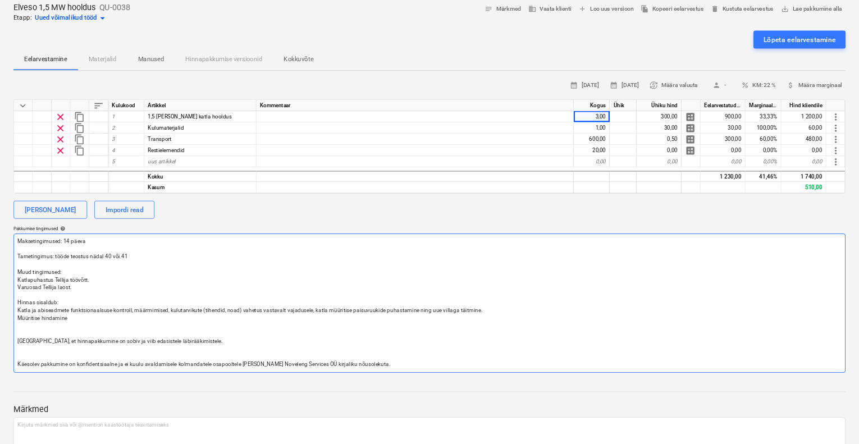
scroll to position [0, 0]
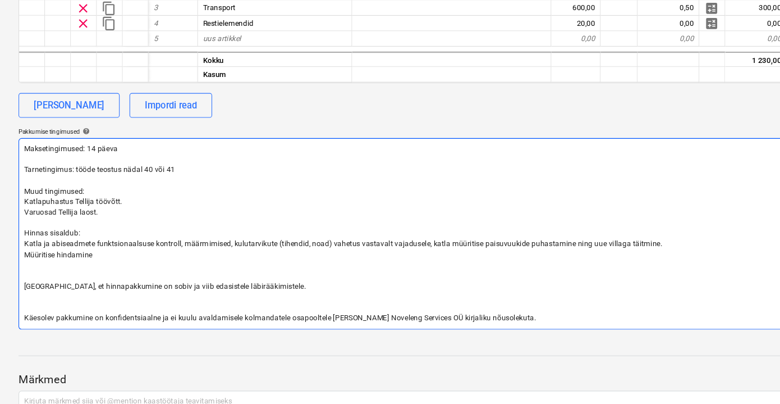
type textarea "x"
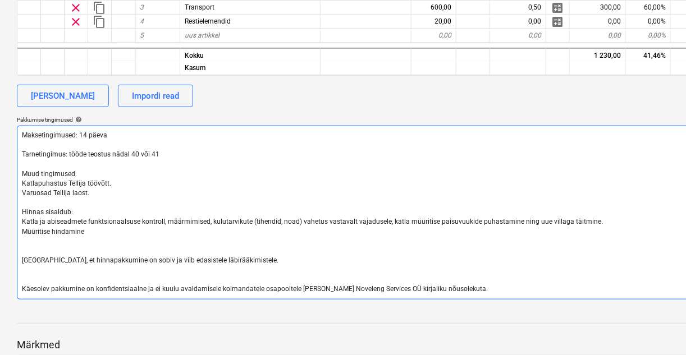
scroll to position [225, 0]
click at [180, 221] on textarea "Maksetingimused: 14 päeva Tarnetingimus: tööde teostus nädal 40 või 41 Muud tin…" at bounding box center [384, 213] width 734 height 174
type textarea "Maksetingimused: 14 päeva Tarnetingimus: tööde teostus nädal 40 või 41 Muud tin…"
type textarea "x"
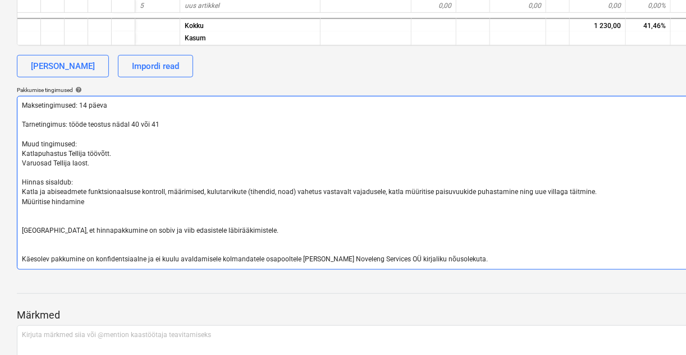
scroll to position [269, 0]
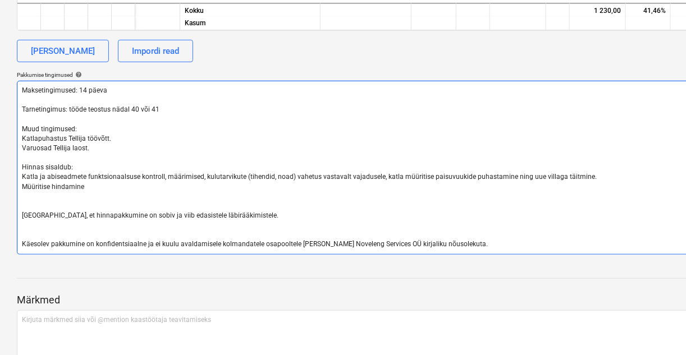
click at [601, 174] on textarea "Maksetingimused: 14 päeva Tarnetingimus: tööde teostus nädal 40 või 41 Muud tin…" at bounding box center [384, 168] width 734 height 174
click at [100, 187] on textarea "Maksetingimused: 14 päeva Tarnetingimus: tööde teostus nädal 40 või 41 Muud tin…" at bounding box center [384, 168] width 734 height 174
type textarea "Maksetingimused: 14 päeva Tarnetingimus: tööde teostus nädal 40 või 41 Muud tin…"
type textarea "x"
type textarea "Maksetingimused: 14 päeva Tarnetingimus: tööde teostus nädal 40 või 41 Muud tin…"
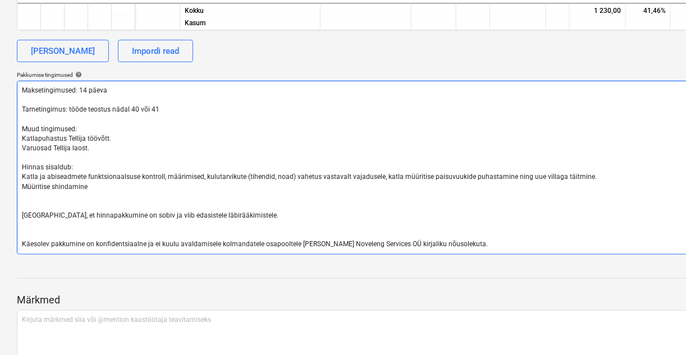
type textarea "x"
type textarea "Maksetingimused: 14 päeva Tarnetingimus: tööde teostus nädal 40 või 41 Muud tin…"
click at [194, 189] on textarea "Maksetingimused: 14 päeva Tarnetingimus: tööde teostus nädal 40 või 41 Muud tin…" at bounding box center [384, 168] width 734 height 174
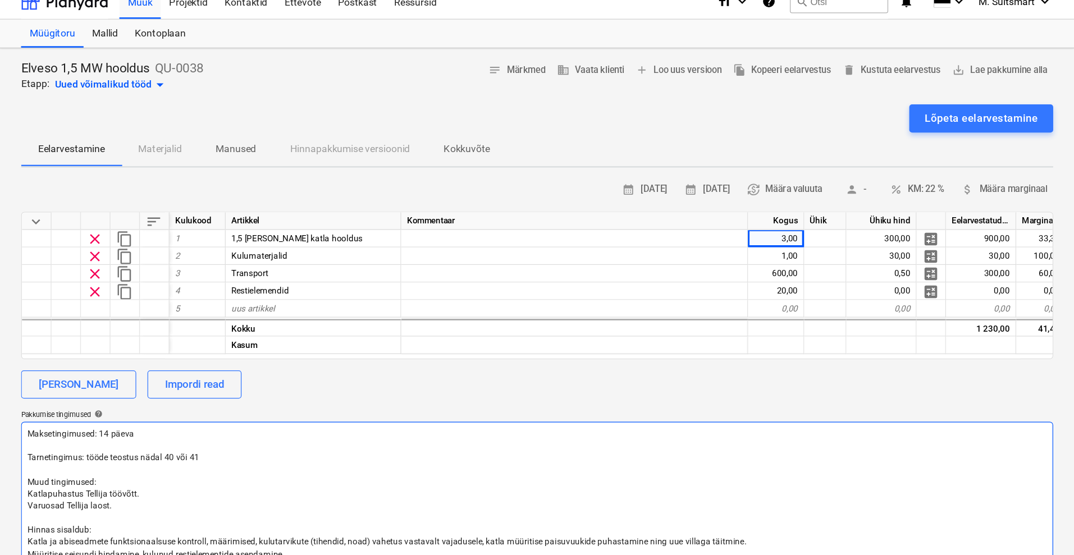
scroll to position [0, 0]
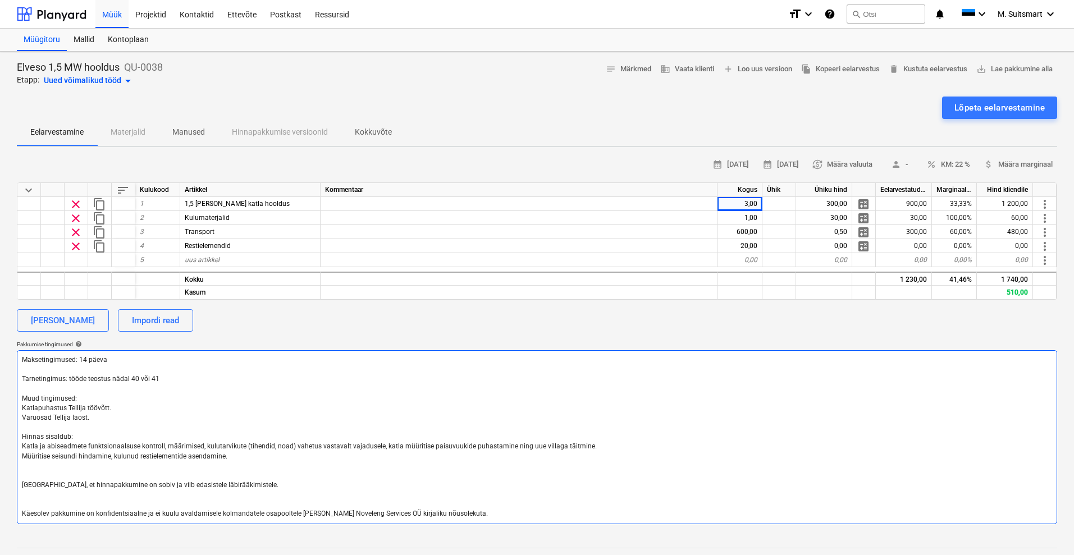
click at [260, 465] on textarea "Maksetingimused: 14 päeva Tarnetingimus: tööde teostus nädal 40 või 41 Muud tin…" at bounding box center [537, 437] width 1040 height 174
click at [298, 460] on textarea "Maksetingimused: 14 päeva Tarnetingimus: tööde teostus nädal 40 või 41 Muud tin…" at bounding box center [537, 437] width 1040 height 174
click at [346, 389] on textarea "Maksetingimused: 14 päeva Tarnetingimus: tööde teostus nädal 40 või 41 Muud tin…" at bounding box center [537, 437] width 1040 height 174
